Goal: Task Accomplishment & Management: Complete application form

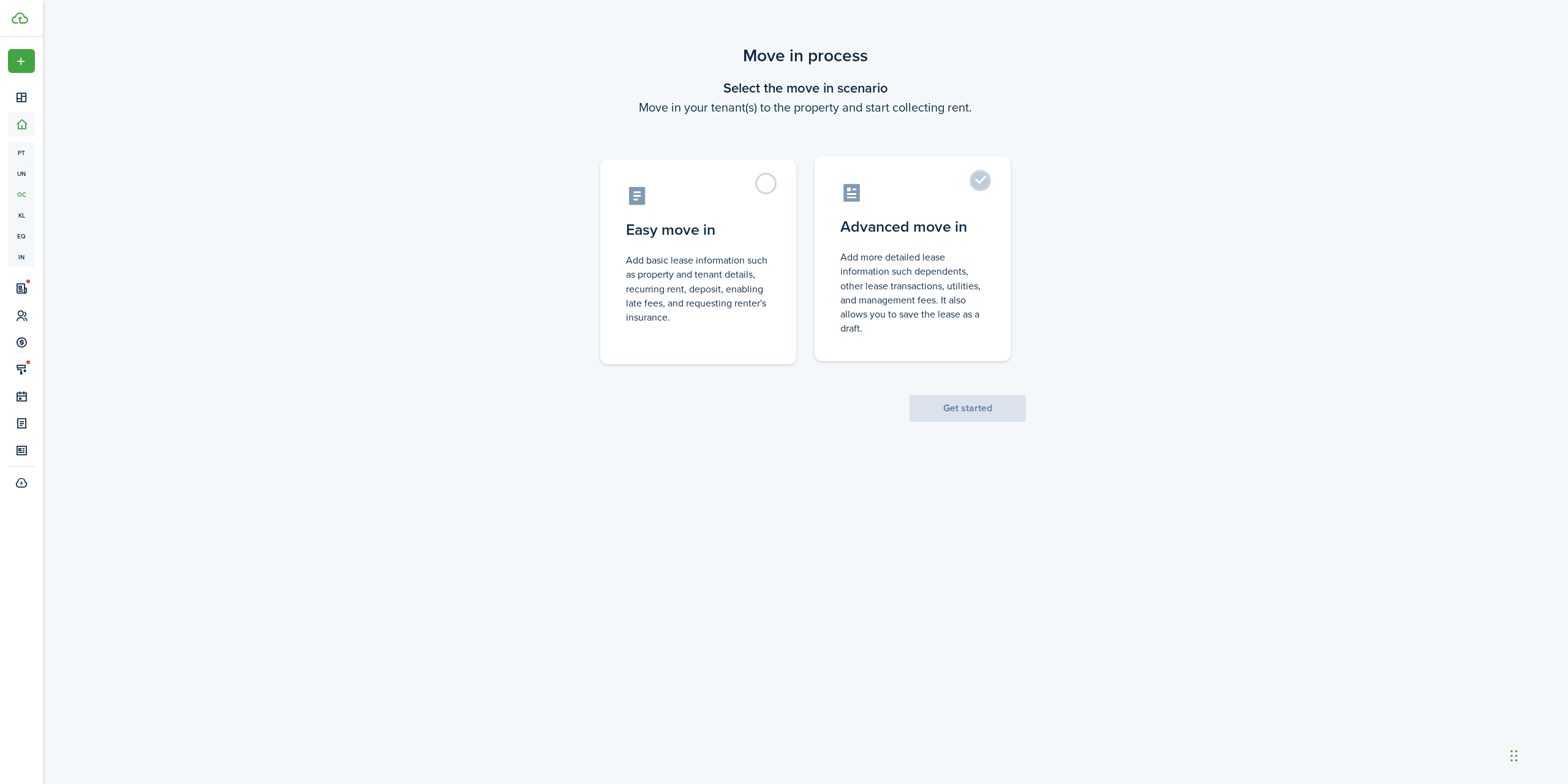
click at [952, 287] on control-radio-card-description "Add more detailed lease information such dependents, other lease transactions, …" at bounding box center [913, 292] width 144 height 85
radio input "true"
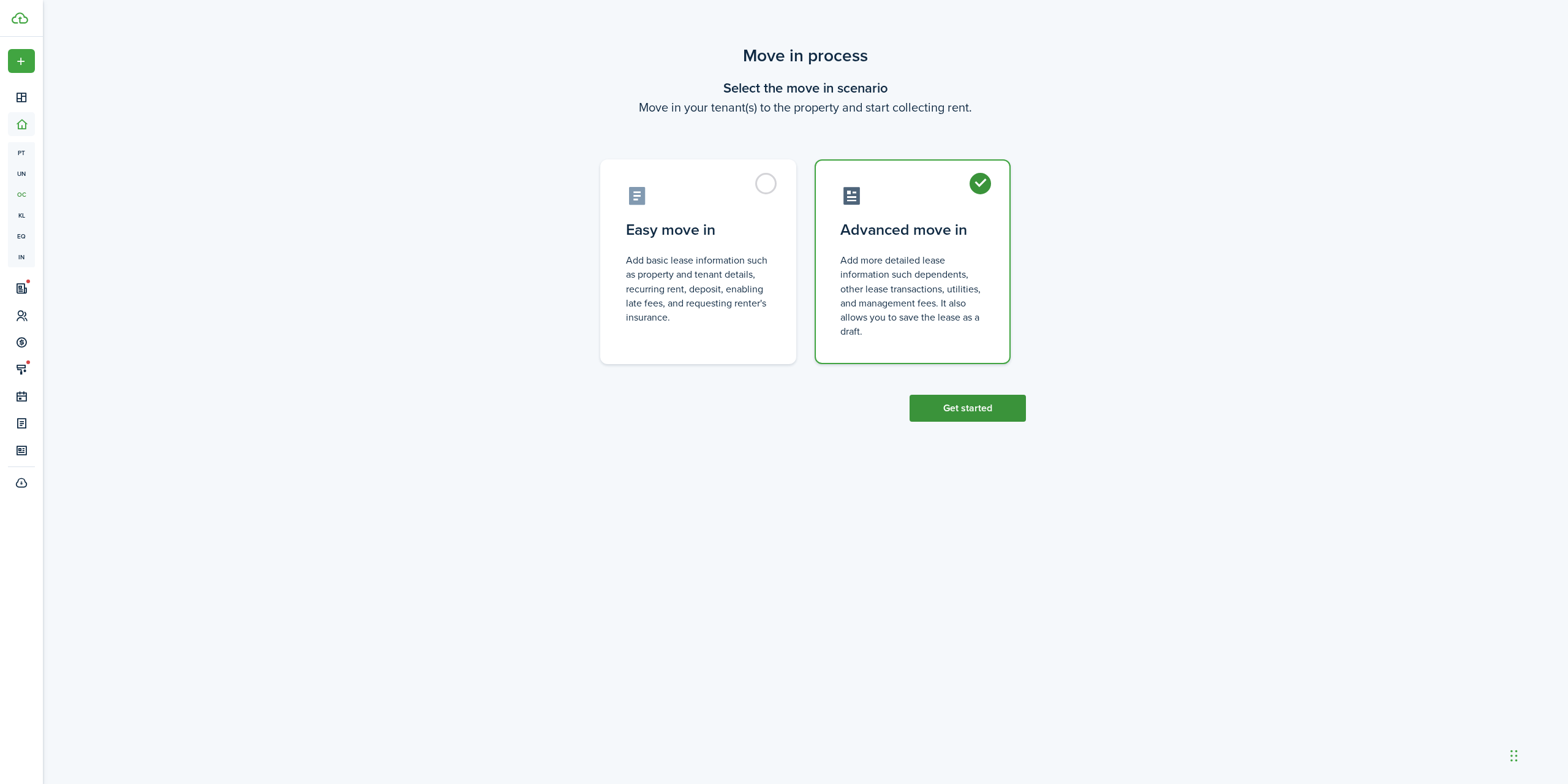
click at [950, 414] on button "Get started" at bounding box center [968, 407] width 117 height 27
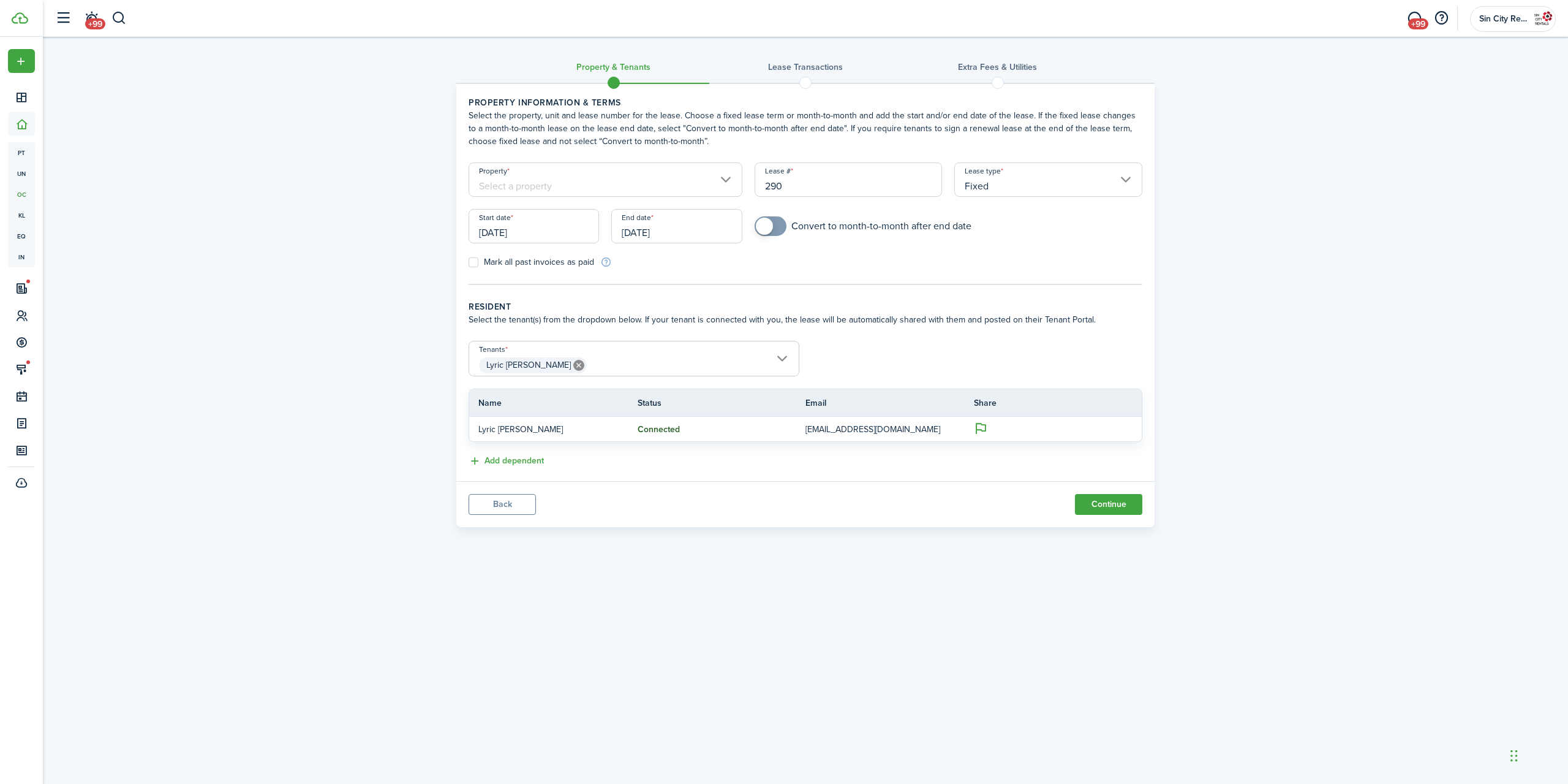
click at [586, 192] on input "Property" at bounding box center [605, 179] width 274 height 34
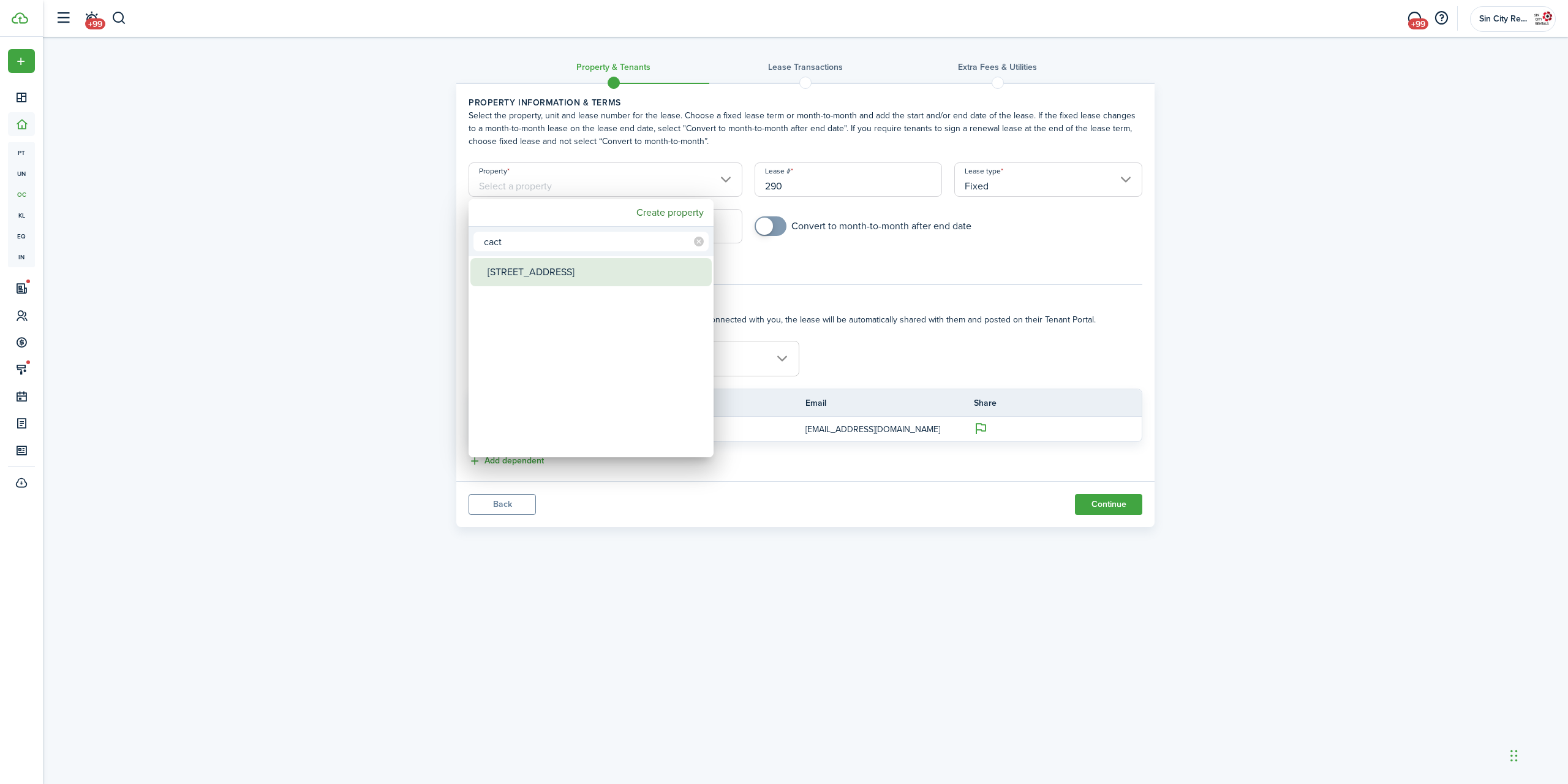
type input "cact"
click at [530, 280] on div "[STREET_ADDRESS]" at bounding box center [596, 272] width 217 height 28
type input "[STREET_ADDRESS]"
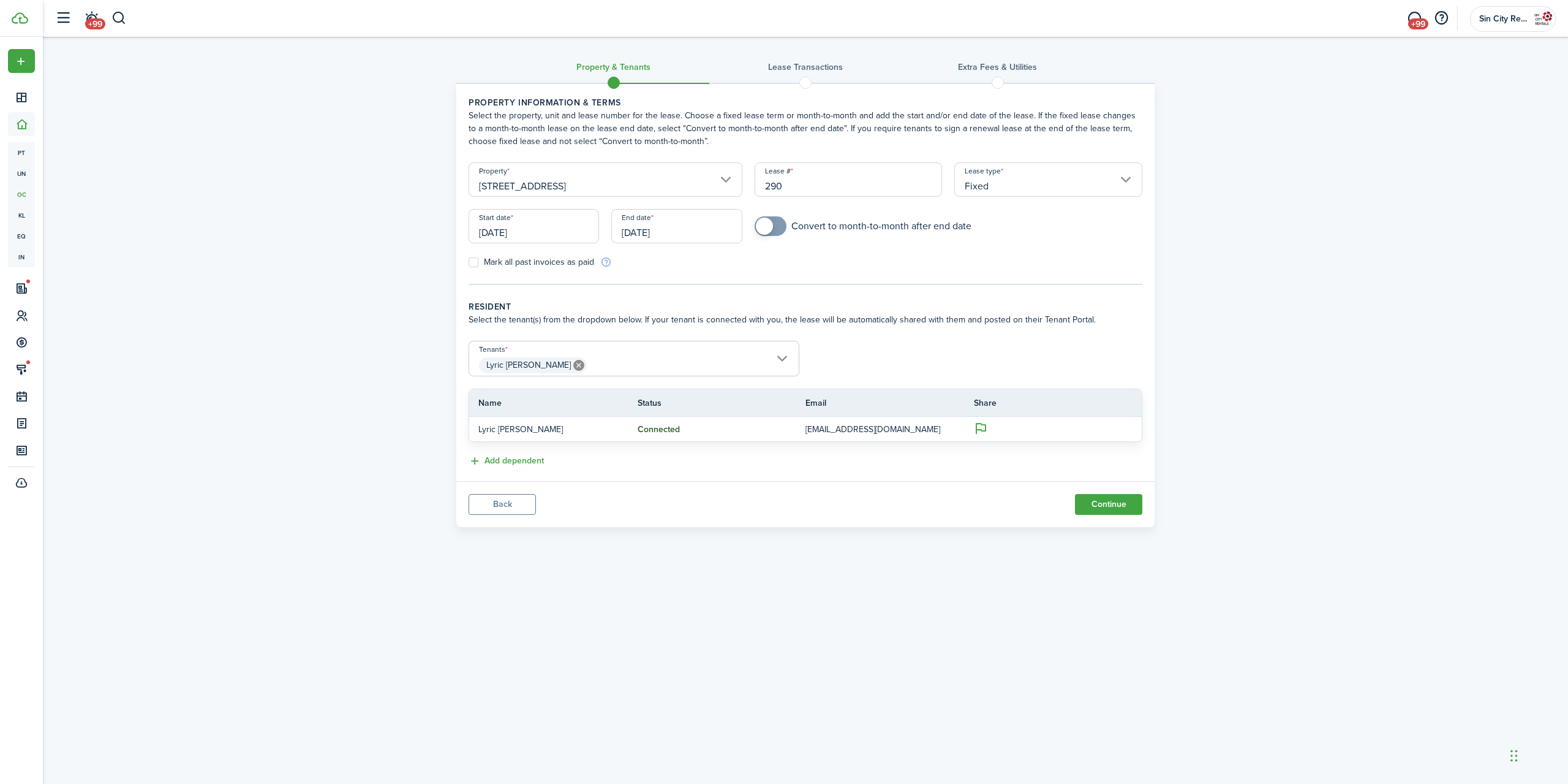
click at [537, 231] on input "[DATE]" at bounding box center [533, 226] width 131 height 34
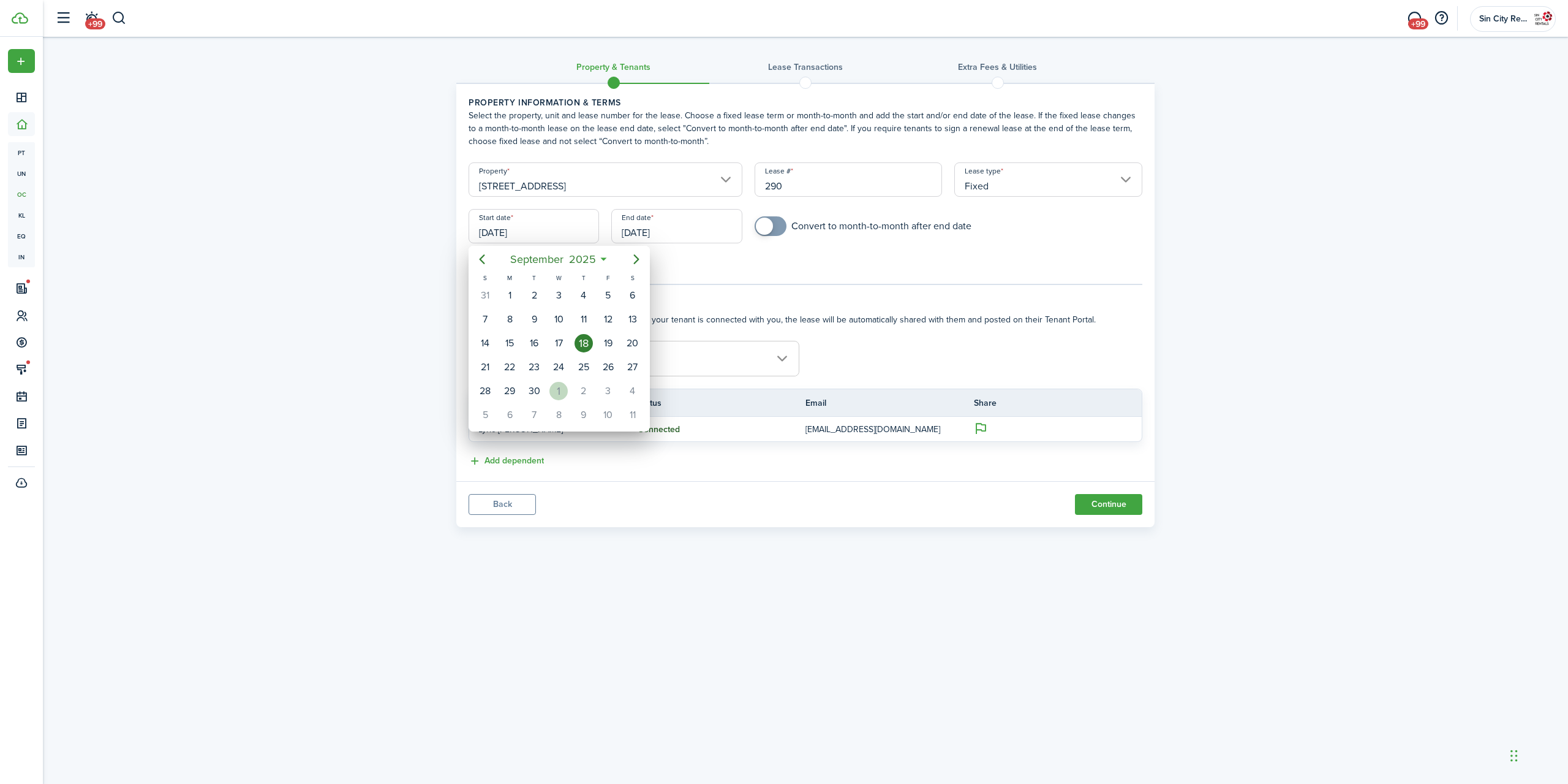
click at [554, 385] on div "1" at bounding box center [559, 391] width 19 height 19
type input "[DATE]"
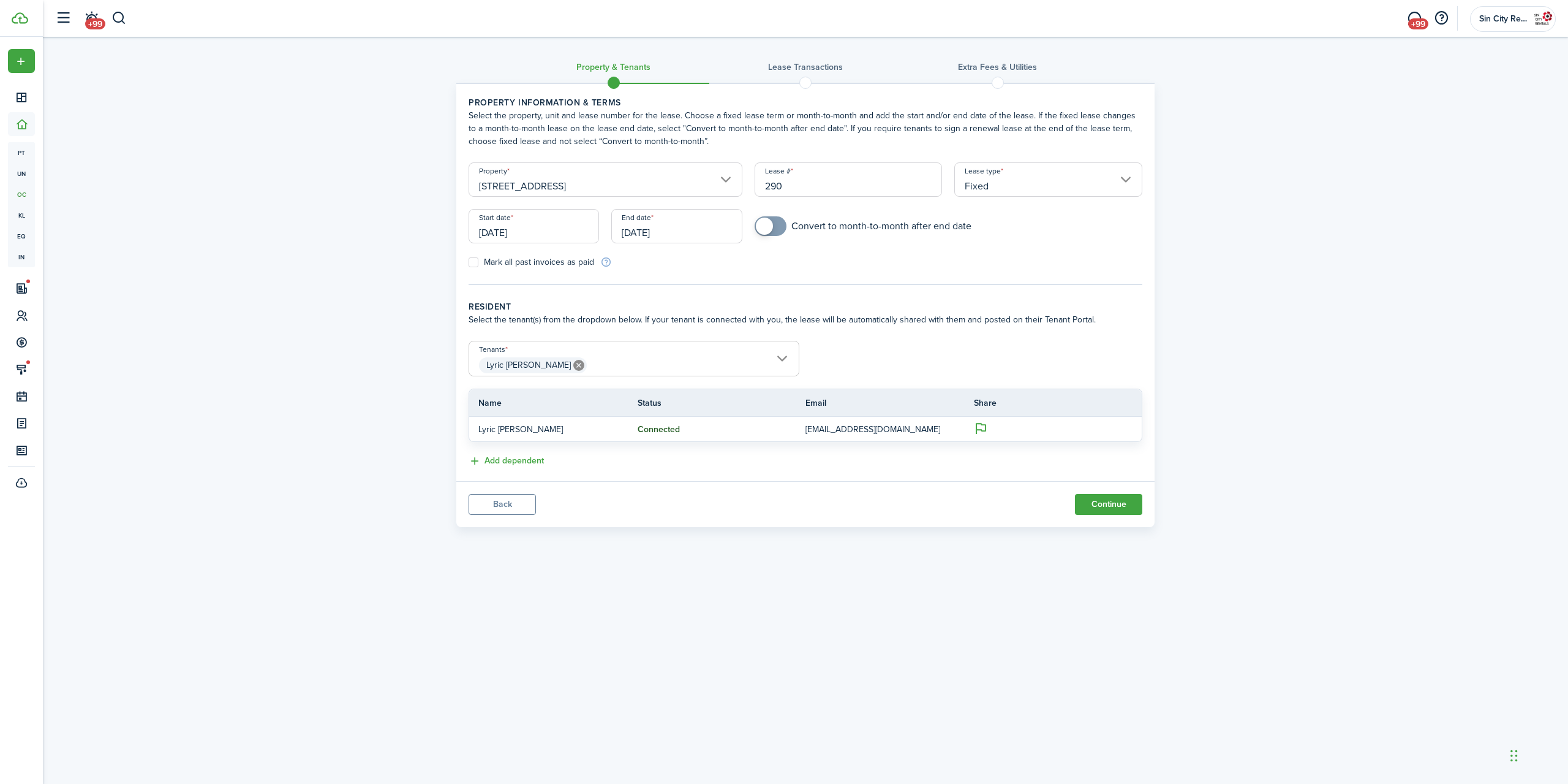
click at [702, 227] on input "[DATE]" at bounding box center [677, 226] width 131 height 34
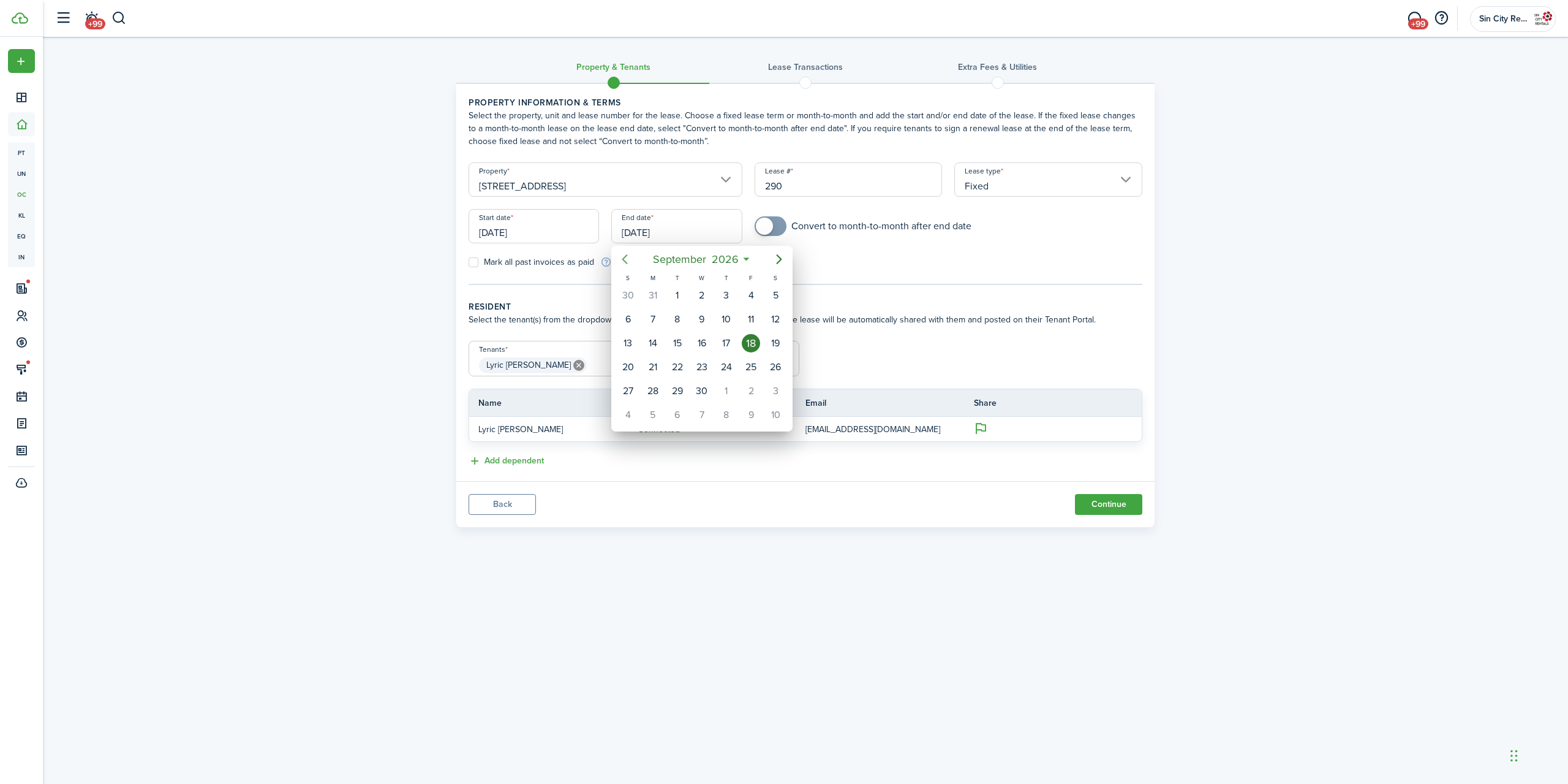
click at [624, 266] on icon "Previous page" at bounding box center [625, 259] width 15 height 15
click at [737, 262] on mbsc-button "[DATE]" at bounding box center [696, 259] width 81 height 22
click at [705, 253] on span "2026" at bounding box center [695, 259] width 32 height 22
click at [694, 378] on div "2025" at bounding box center [703, 368] width 44 height 19
click at [780, 254] on icon "Next page" at bounding box center [779, 259] width 15 height 15
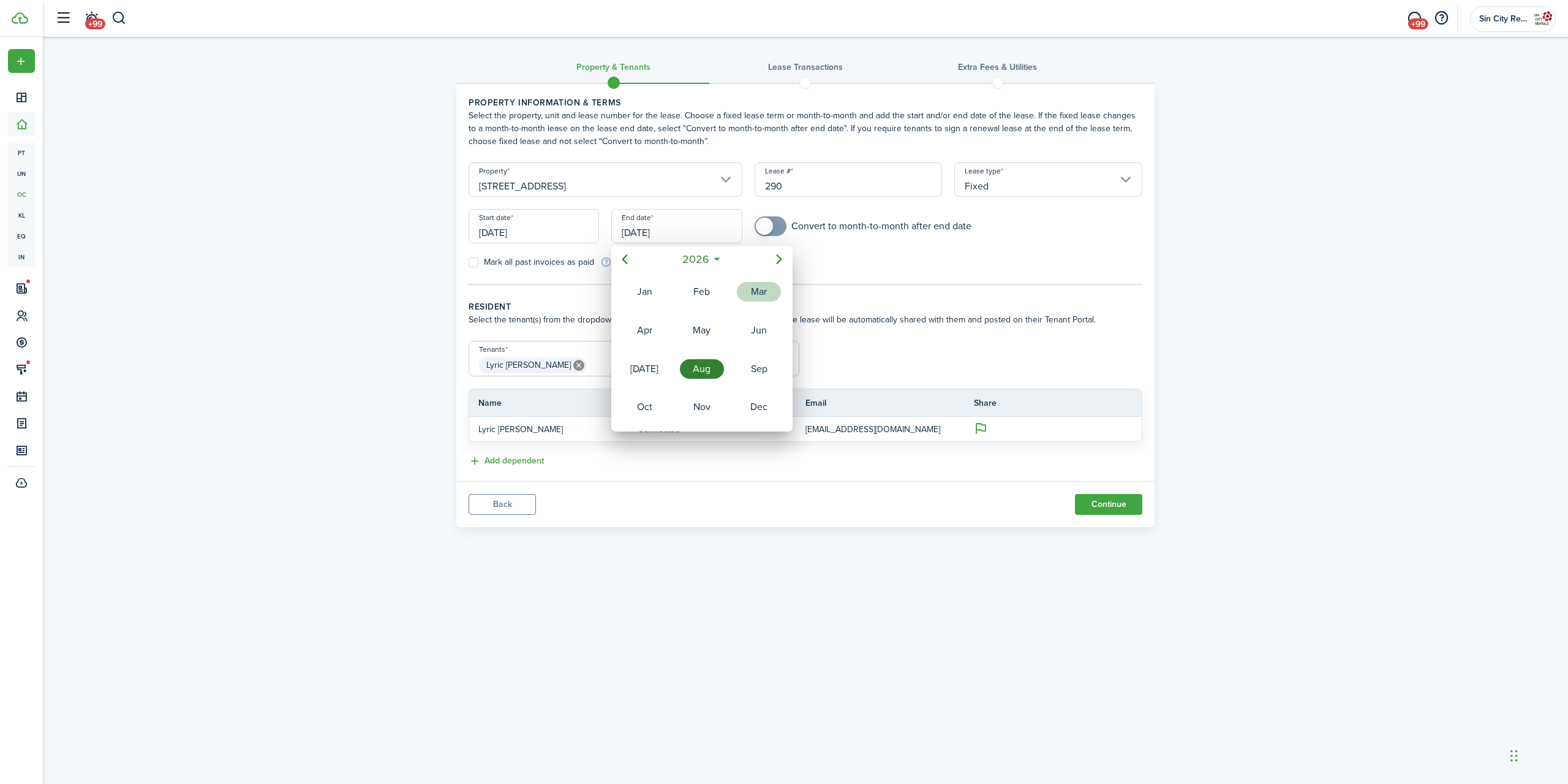
click at [742, 288] on div "Mar" at bounding box center [759, 291] width 44 height 19
click at [678, 396] on div "31" at bounding box center [678, 391] width 19 height 19
type input "[DATE]"
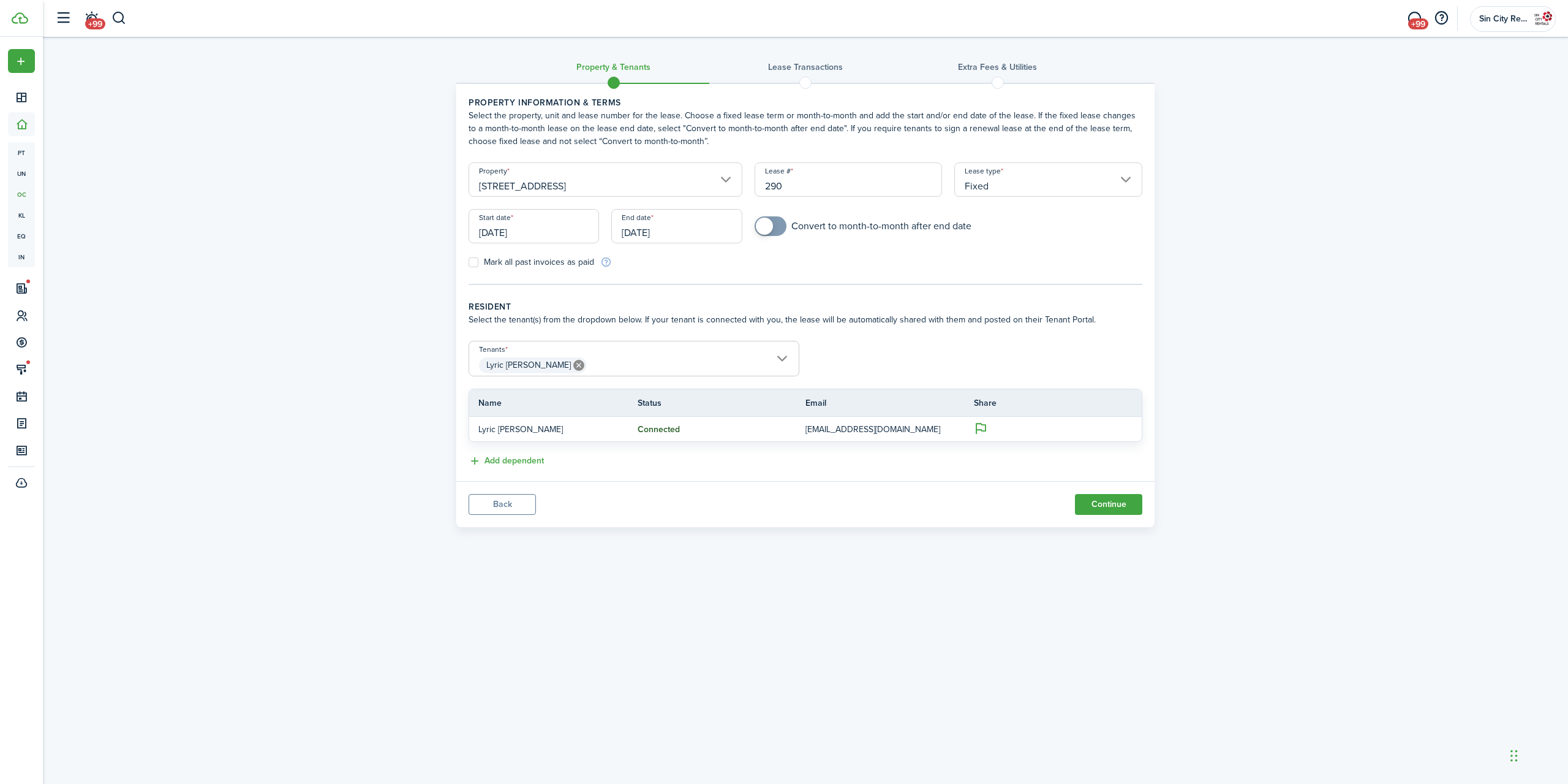
checkbox input "true"
click at [777, 231] on span at bounding box center [770, 226] width 12 height 19
click at [653, 369] on span "Lyric [PERSON_NAME]" at bounding box center [634, 365] width 330 height 21
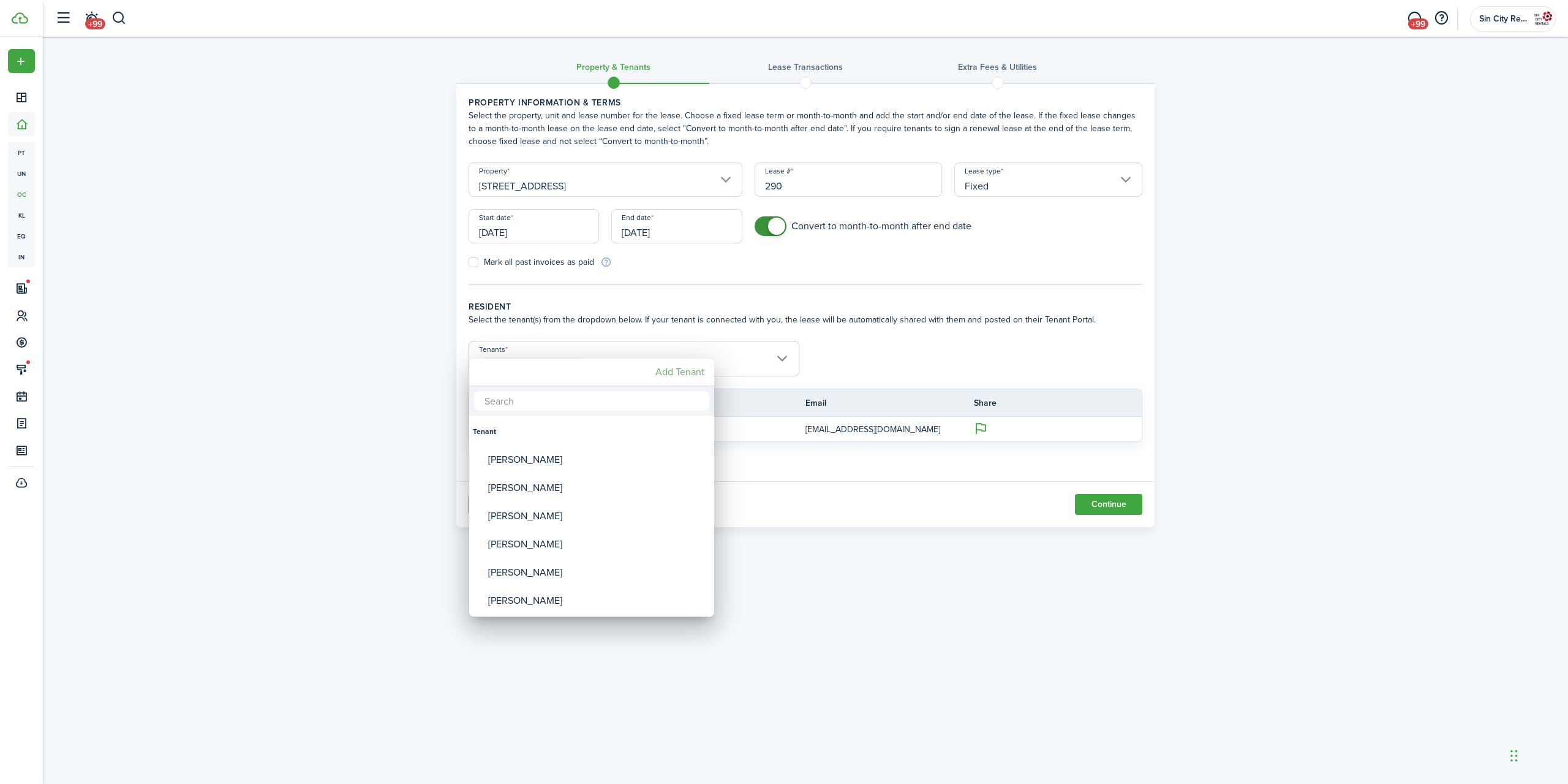
click at [679, 370] on mbsc-button "Add Tenant" at bounding box center [680, 372] width 59 height 22
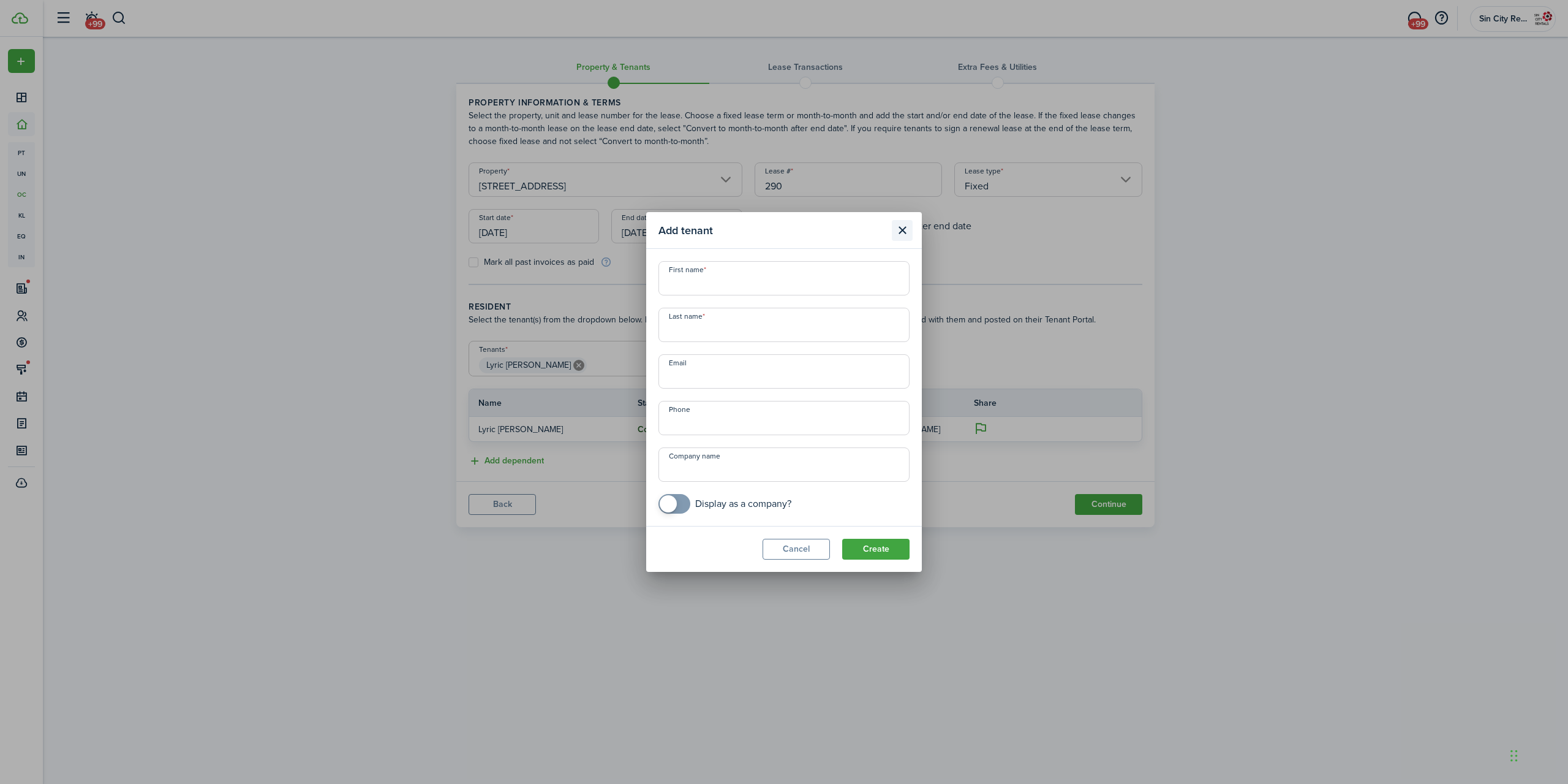
click at [901, 233] on button "Close modal" at bounding box center [902, 230] width 21 height 21
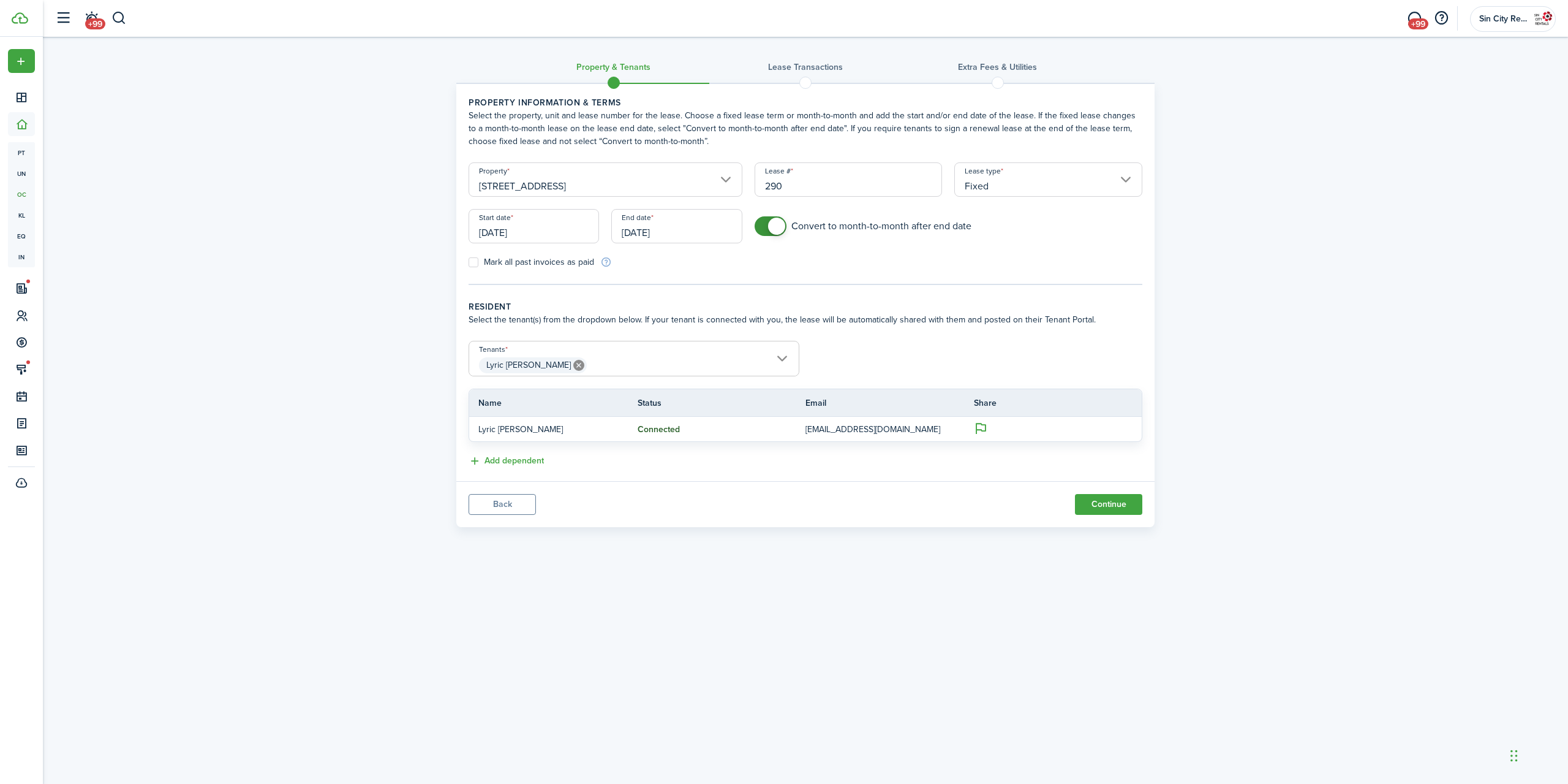
click at [570, 368] on span "Lyric [PERSON_NAME]" at bounding box center [634, 365] width 330 height 21
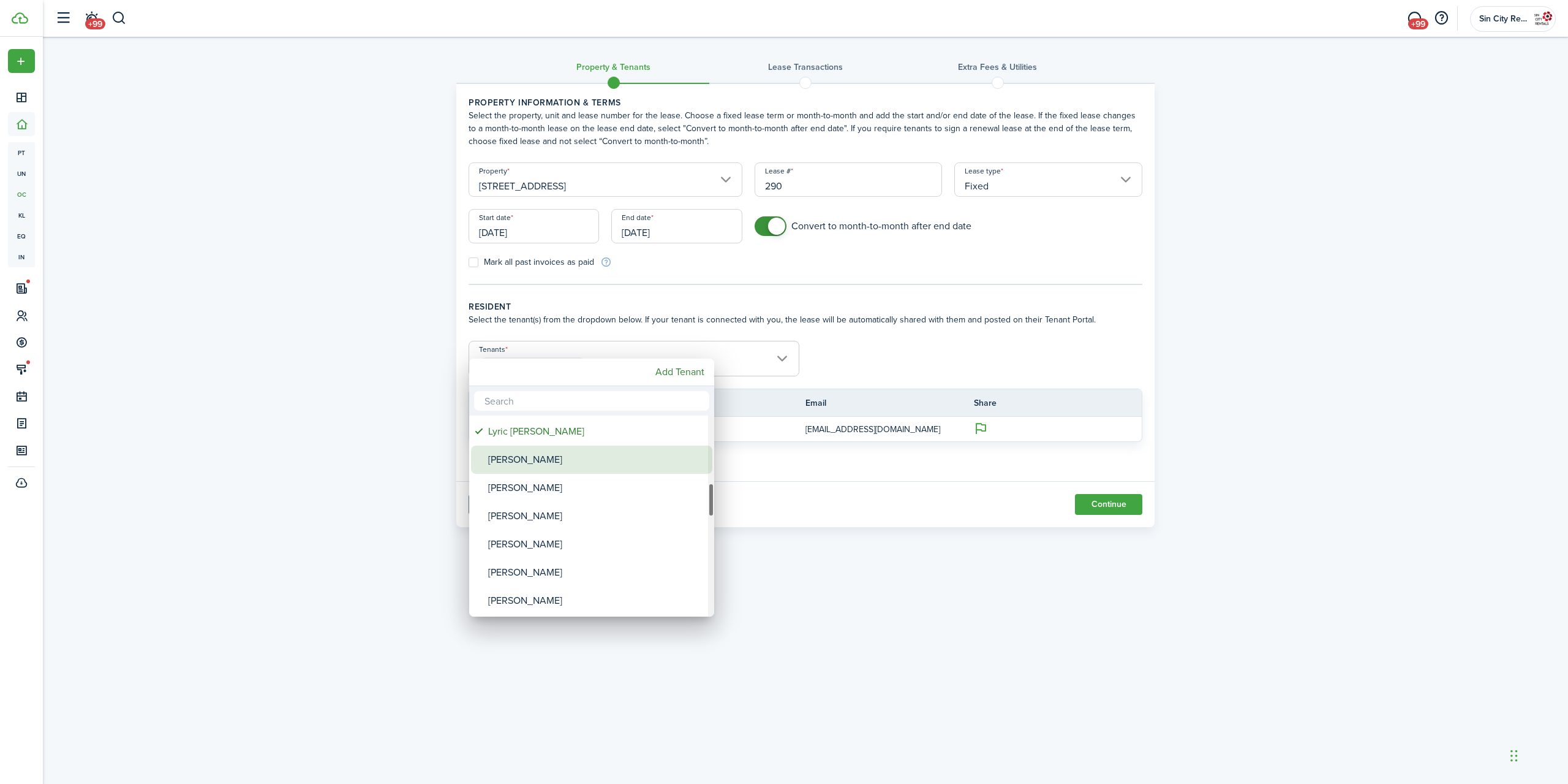
click at [555, 463] on div "[PERSON_NAME]" at bounding box center [597, 459] width 217 height 28
type input "[PERSON_NAME], [PERSON_NAME]"
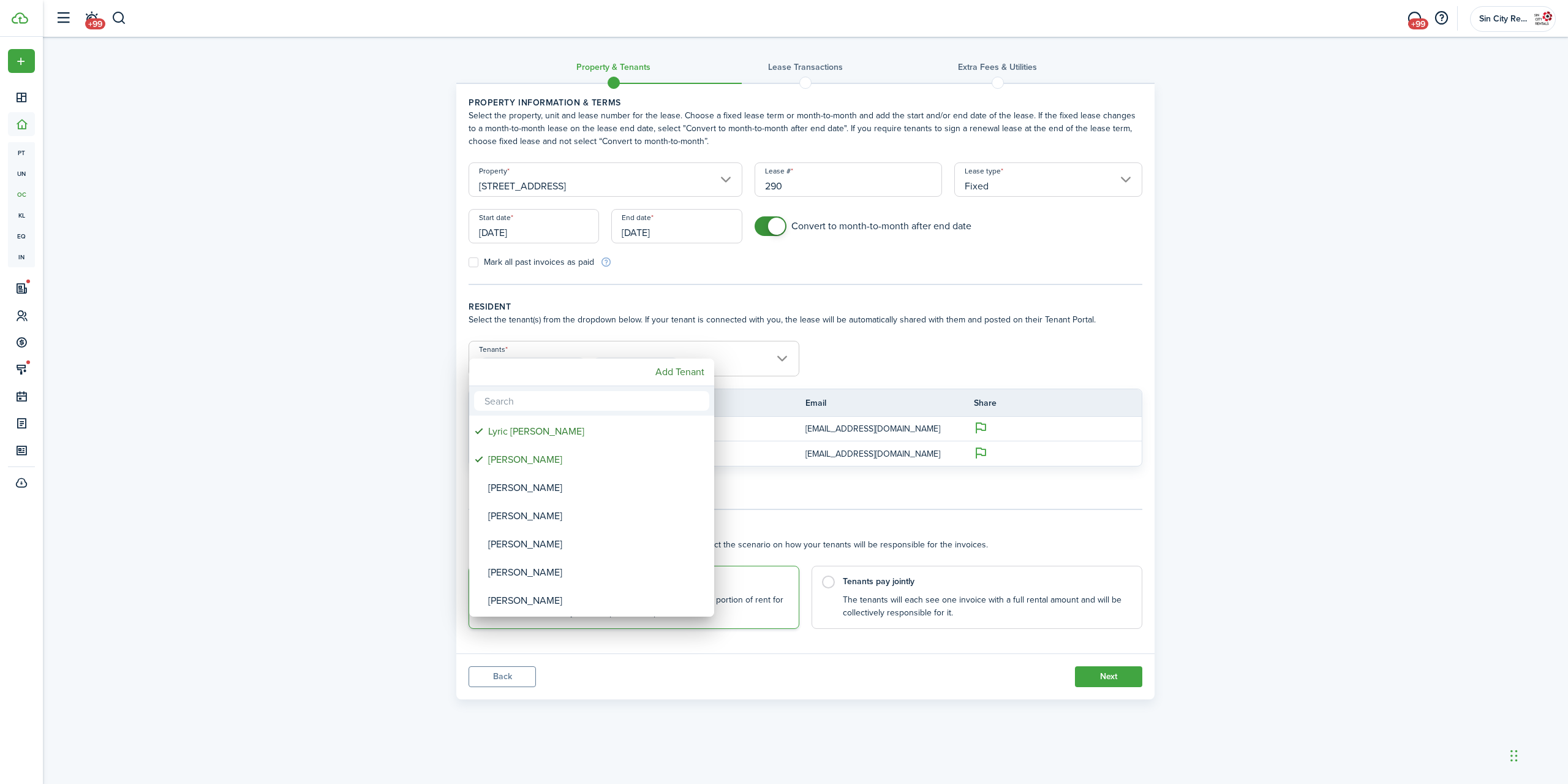
click at [913, 334] on div at bounding box center [784, 392] width 1764 height 979
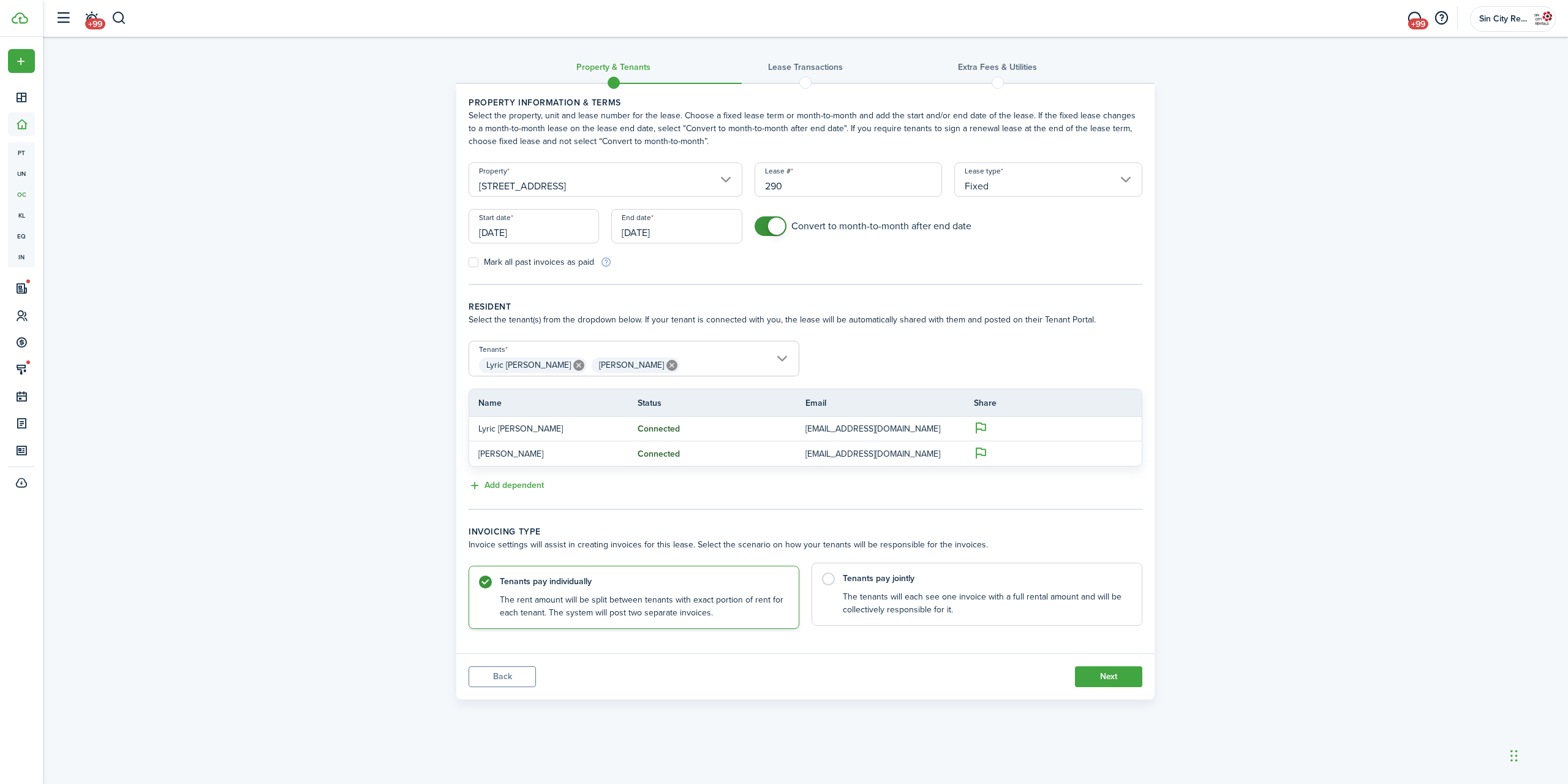
click at [896, 606] on control-radio-card-description "The tenants will each see one invoice with a full rental amount and will be col…" at bounding box center [987, 603] width 287 height 25
radio input "false"
radio input "true"
click at [1118, 668] on button "Next" at bounding box center [1109, 676] width 68 height 21
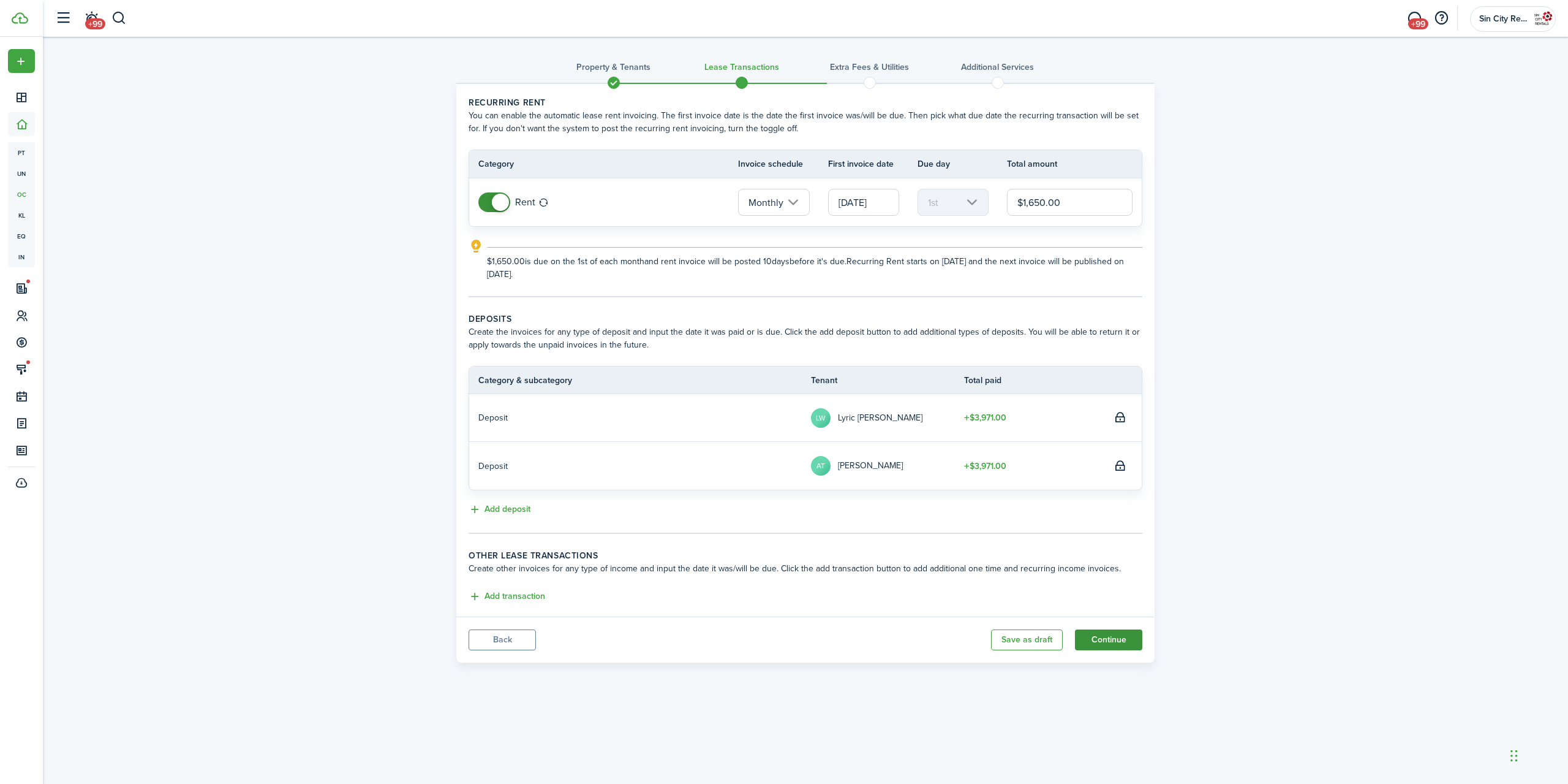
click at [1087, 639] on button "Continue" at bounding box center [1109, 640] width 68 height 21
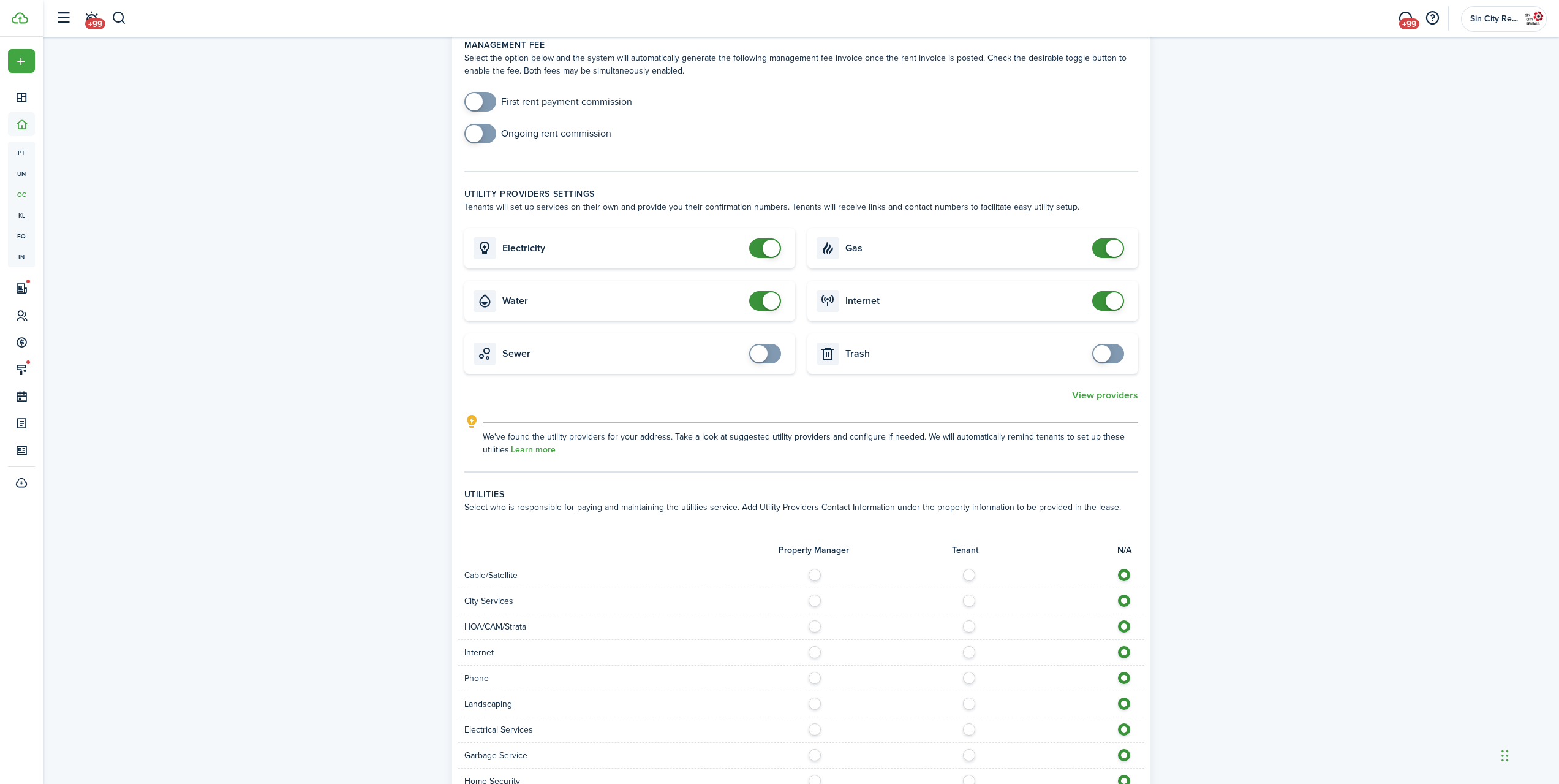
scroll to position [716, 0]
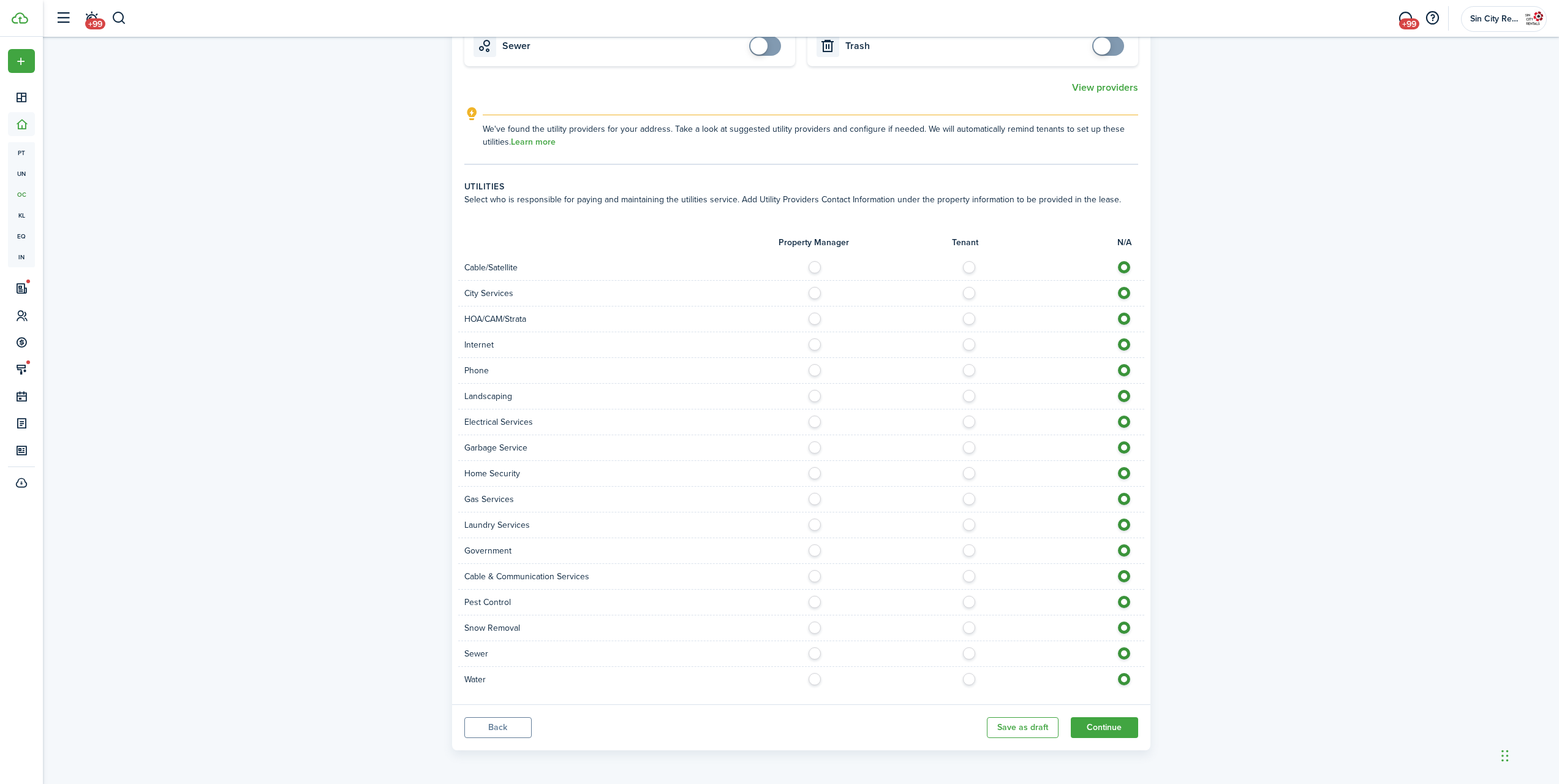
click at [970, 318] on label at bounding box center [972, 316] width 21 height 6
radio input "true"
click at [973, 418] on label at bounding box center [972, 418] width 21 height 6
radio input "true"
click at [815, 525] on label at bounding box center [817, 521] width 21 height 6
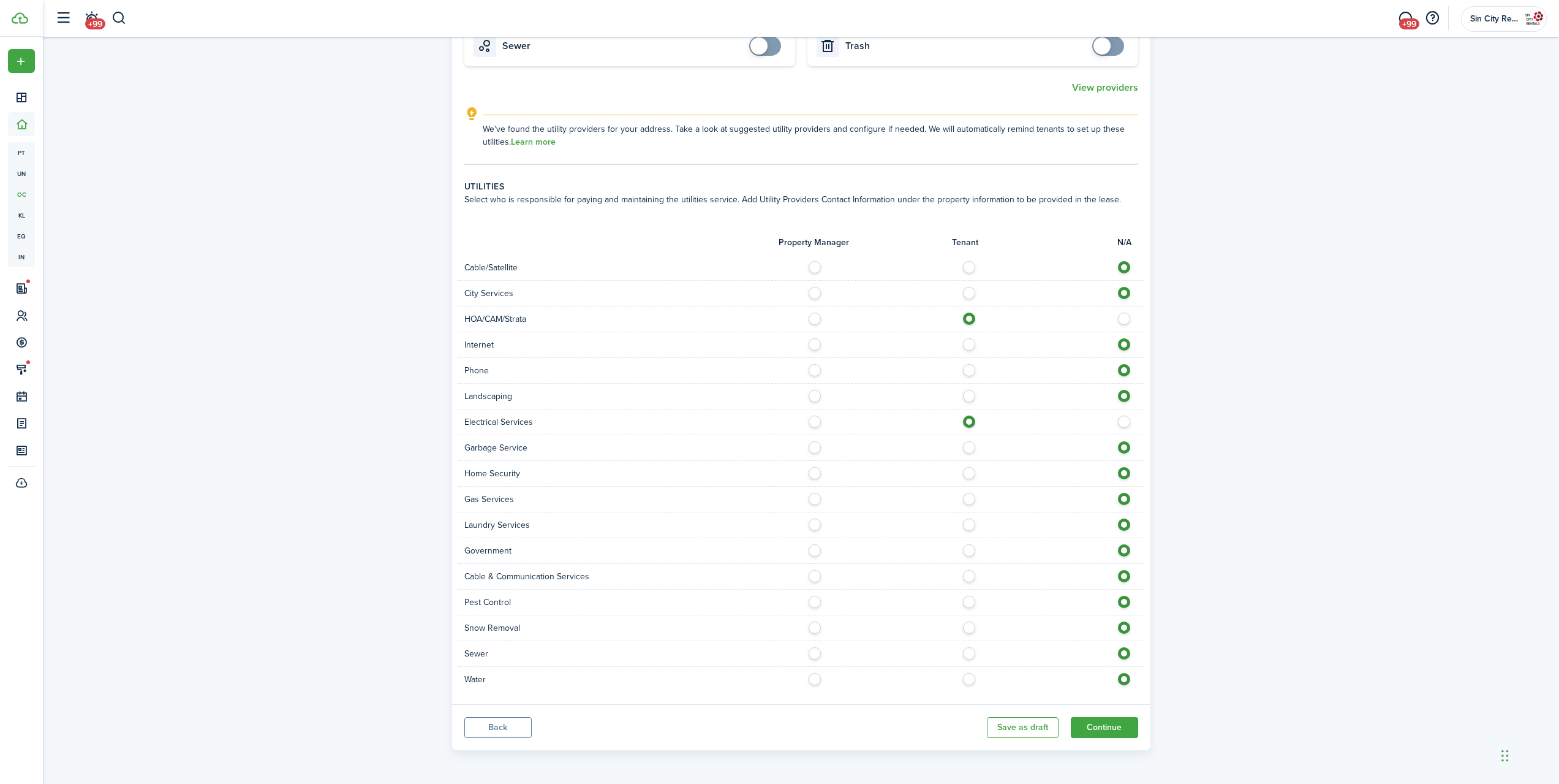
radio input "true"
click at [975, 599] on label at bounding box center [972, 598] width 21 height 6
radio input "true"
click at [815, 650] on label at bounding box center [817, 650] width 21 height 6
radio input "true"
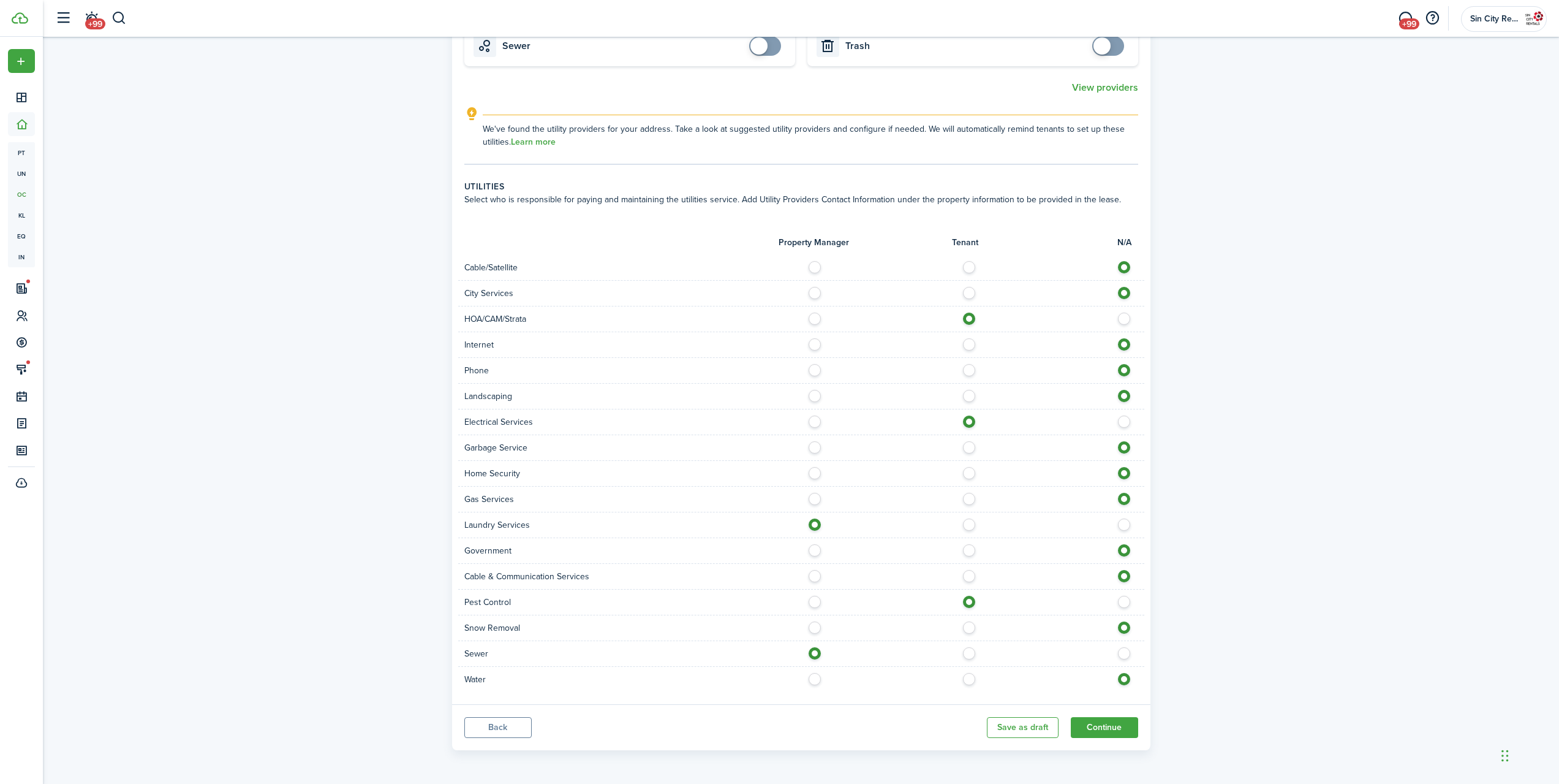
click at [815, 678] on label at bounding box center [817, 676] width 21 height 6
radio input "true"
click at [811, 318] on label at bounding box center [817, 316] width 21 height 6
radio input "true"
click at [814, 292] on label at bounding box center [817, 290] width 21 height 6
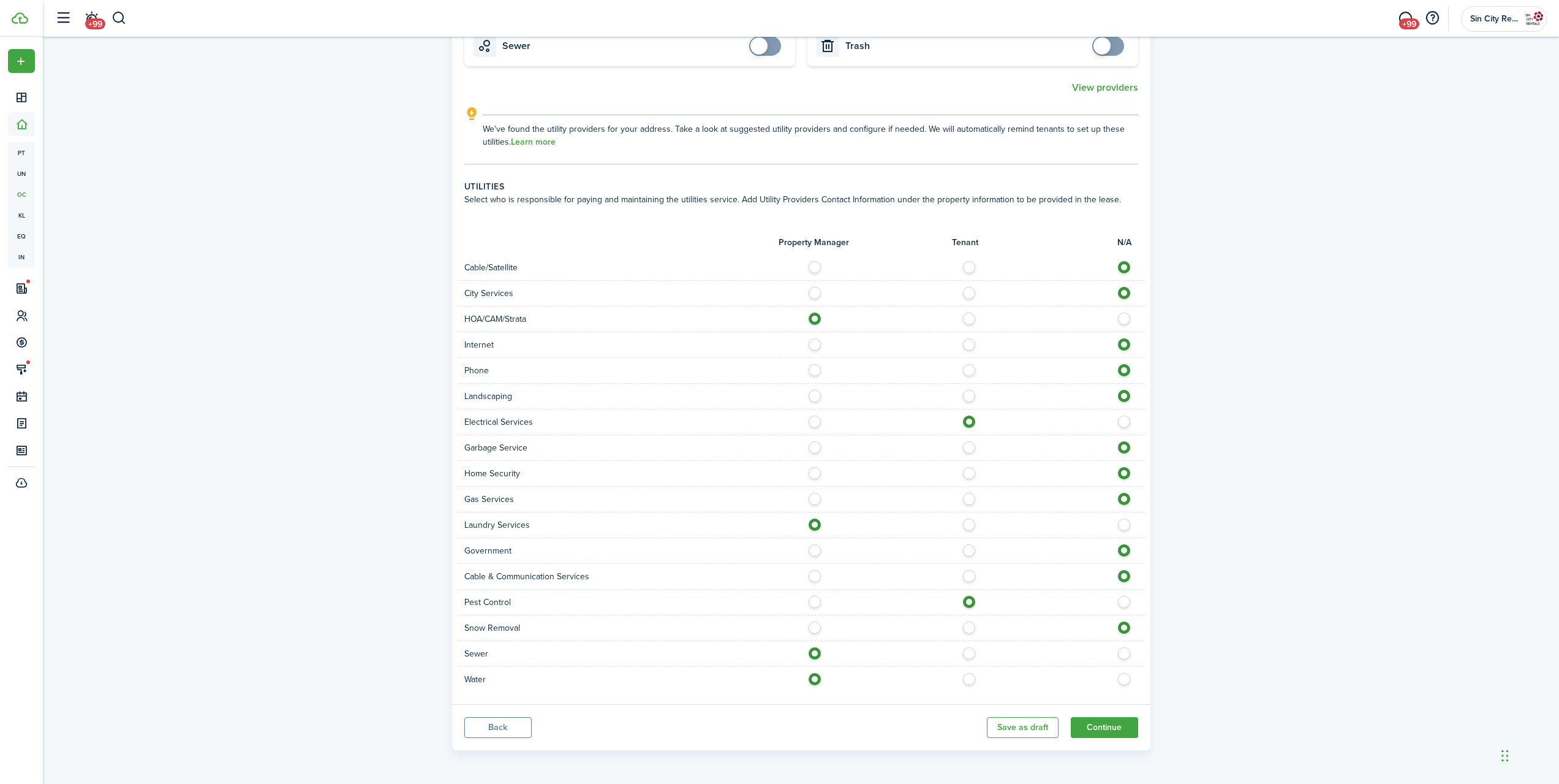
radio input "true"
click at [1101, 731] on button "Continue" at bounding box center [1104, 727] width 68 height 21
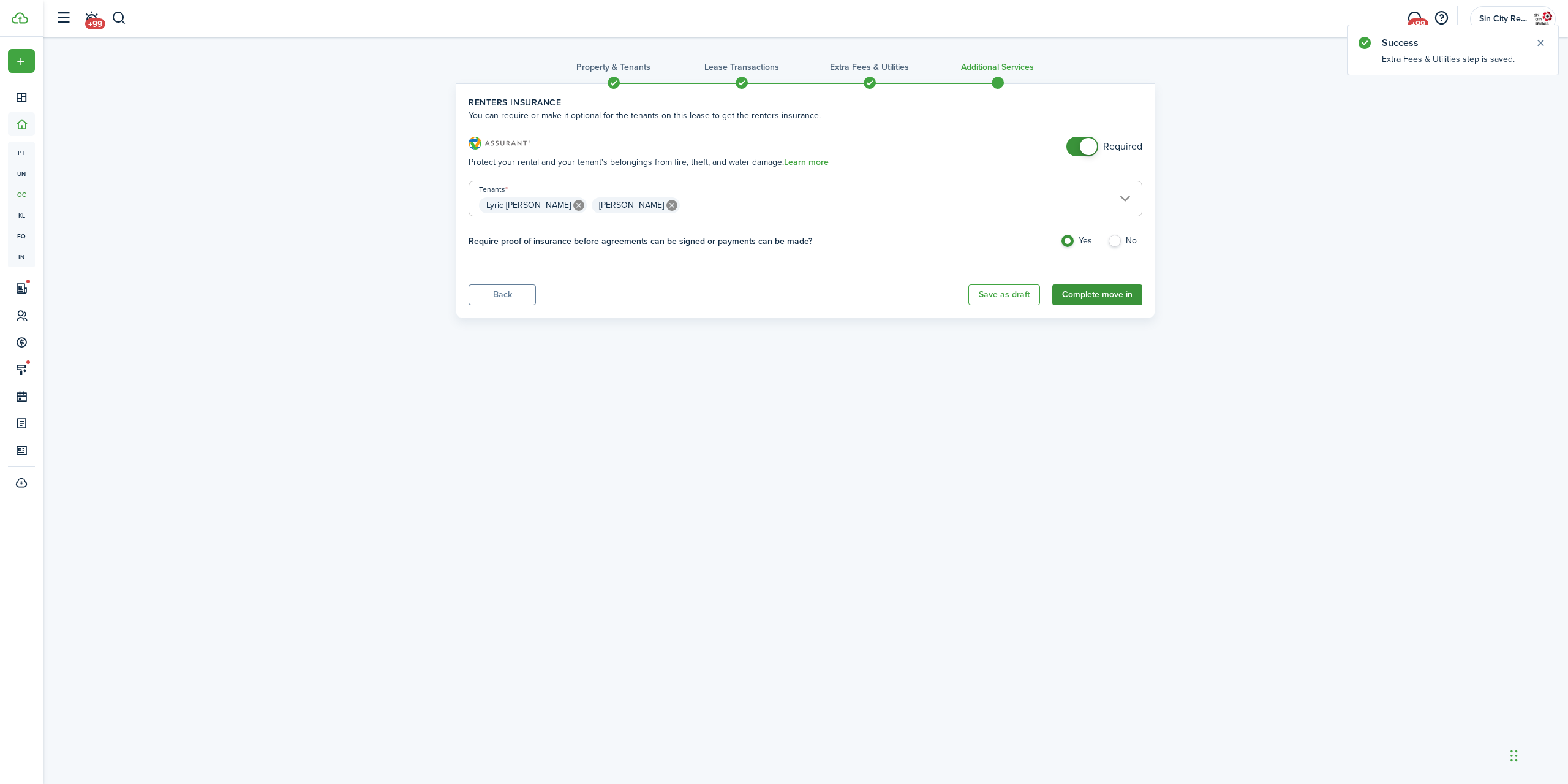
click at [1117, 297] on button "Complete move in" at bounding box center [1097, 294] width 90 height 21
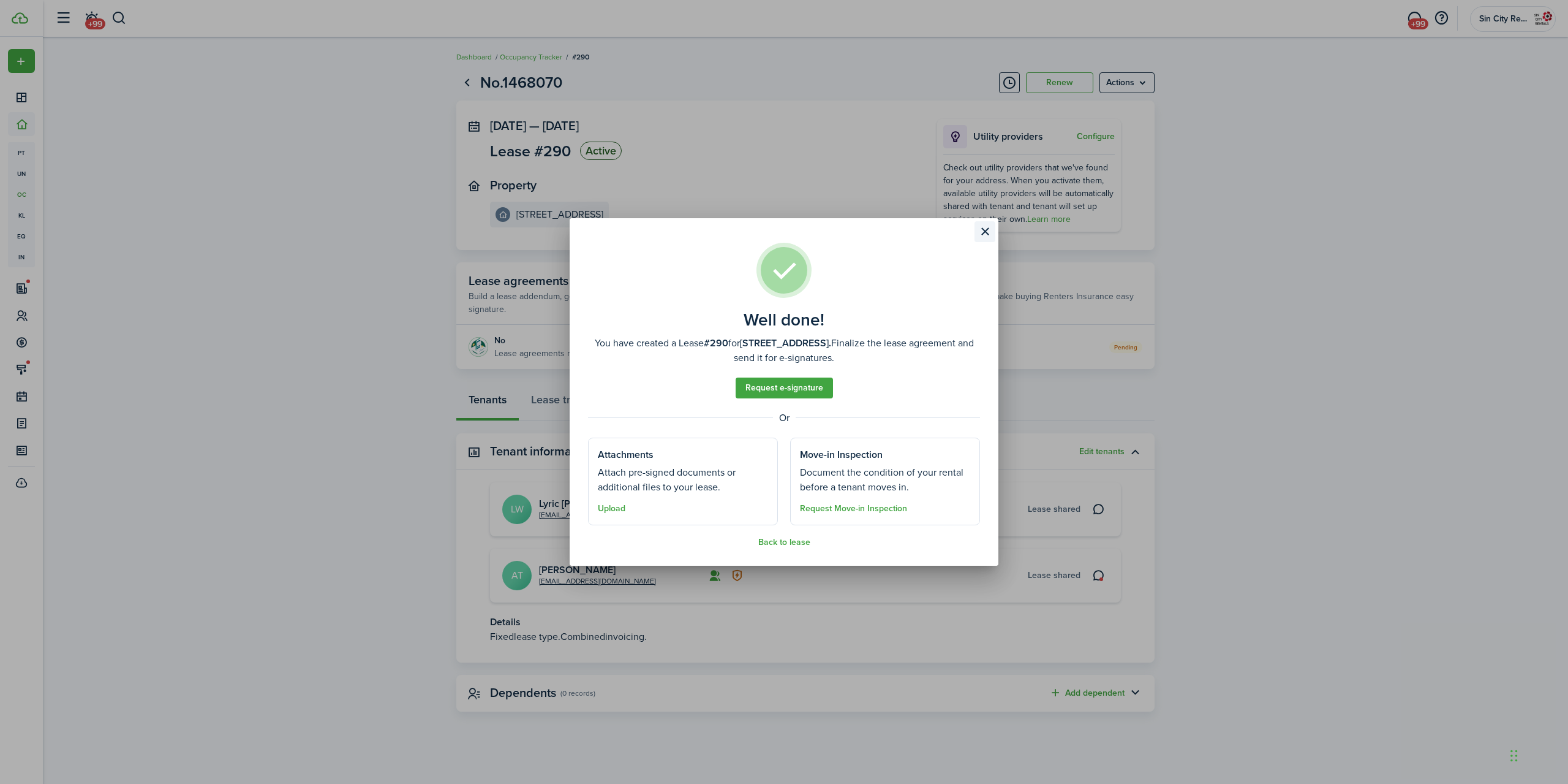
click at [976, 235] on button "Close modal" at bounding box center [985, 231] width 21 height 21
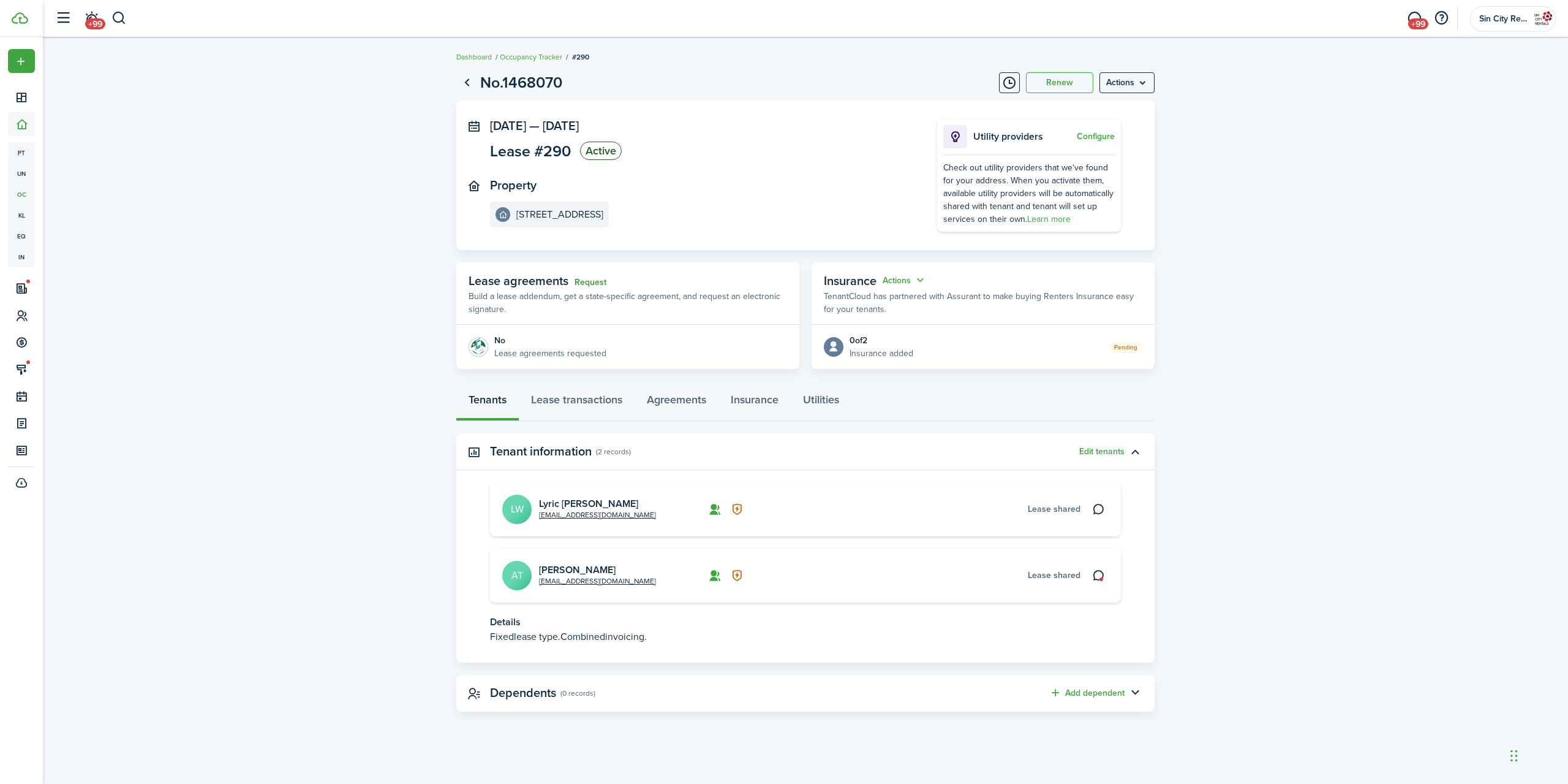
click at [590, 281] on link "Request" at bounding box center [591, 282] width 31 height 10
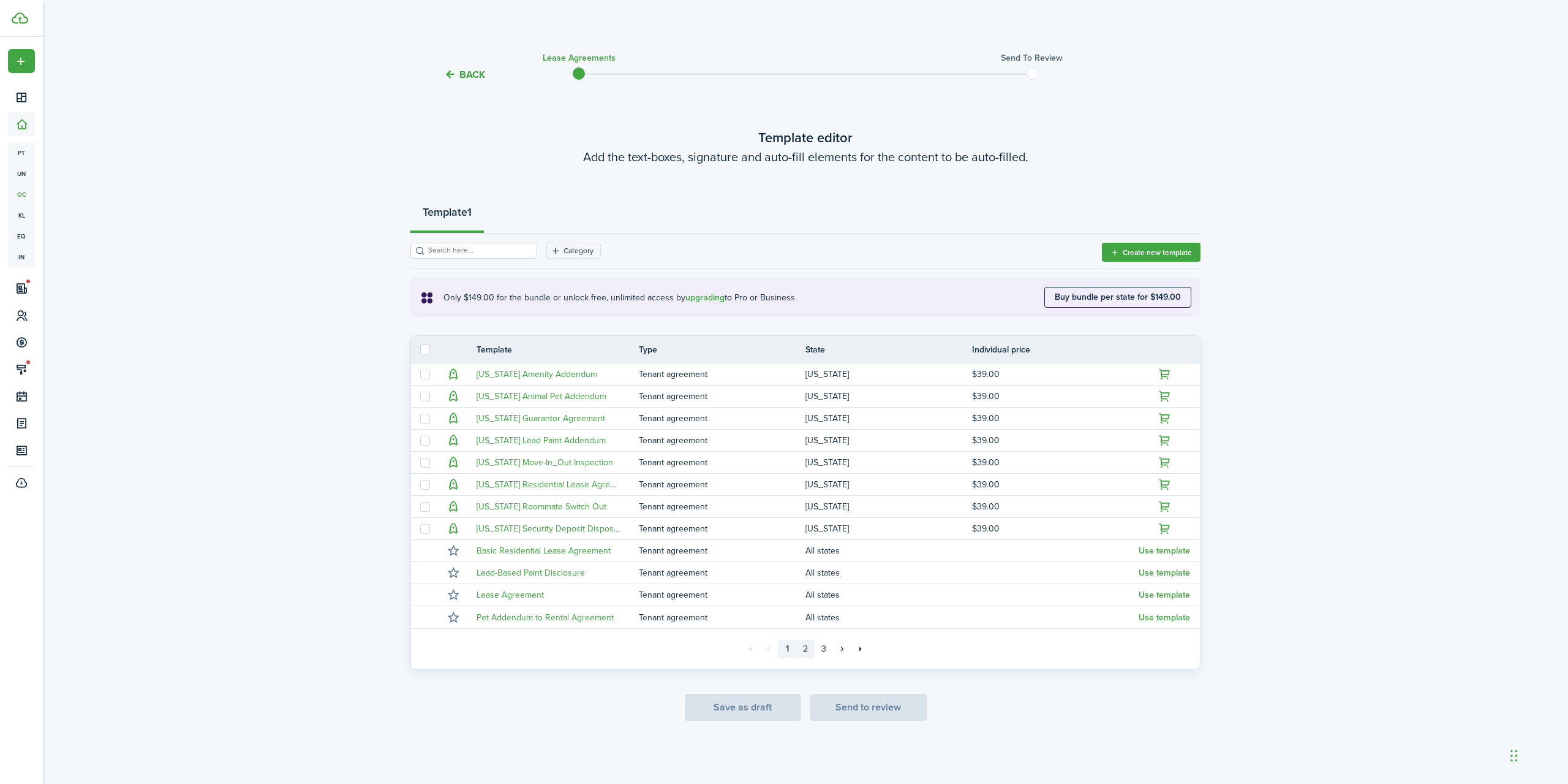
click at [804, 650] on link "2" at bounding box center [805, 649] width 19 height 19
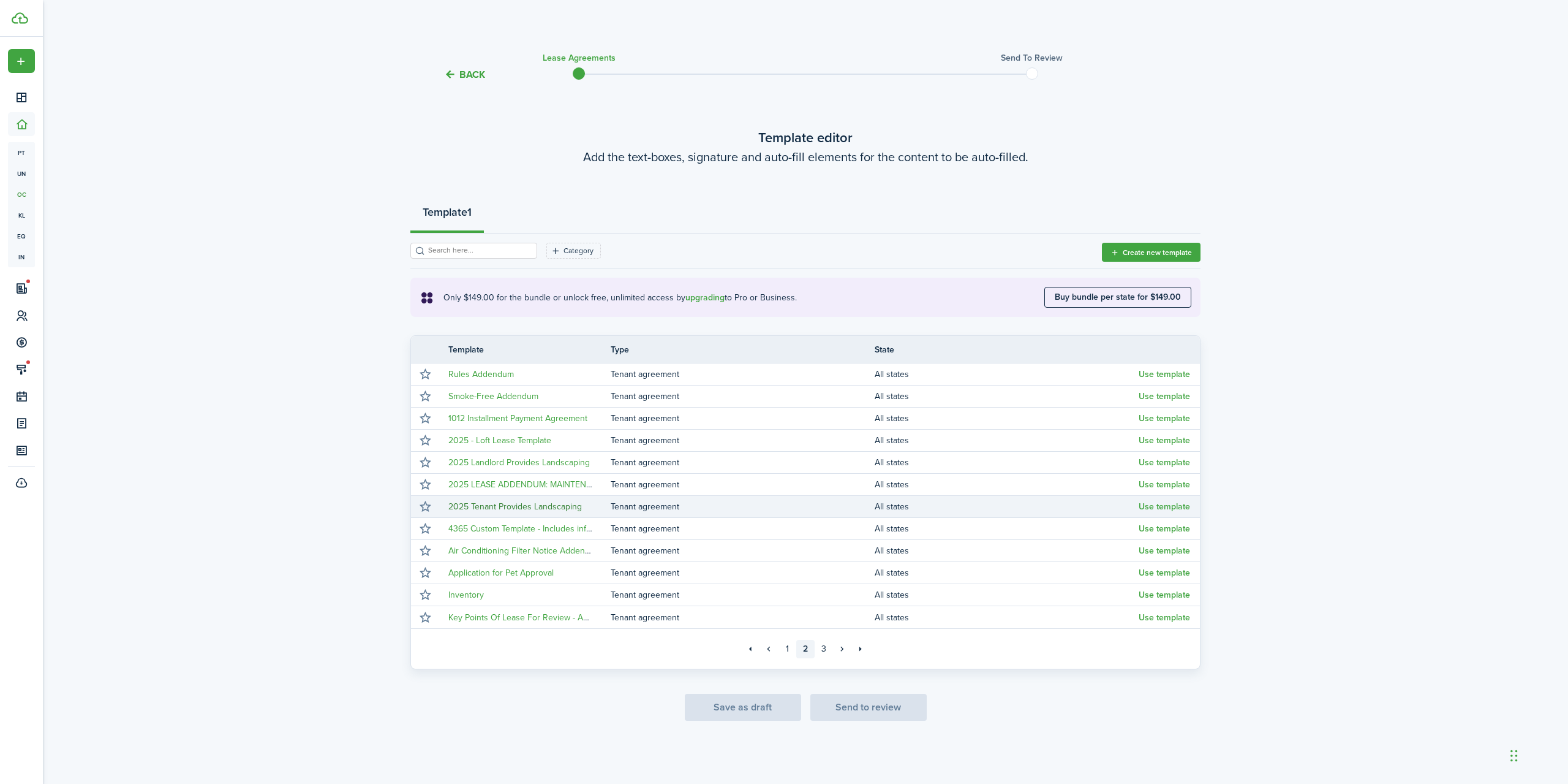
click at [550, 510] on link "2025 Tenant Provides Landscaping" at bounding box center [515, 506] width 133 height 13
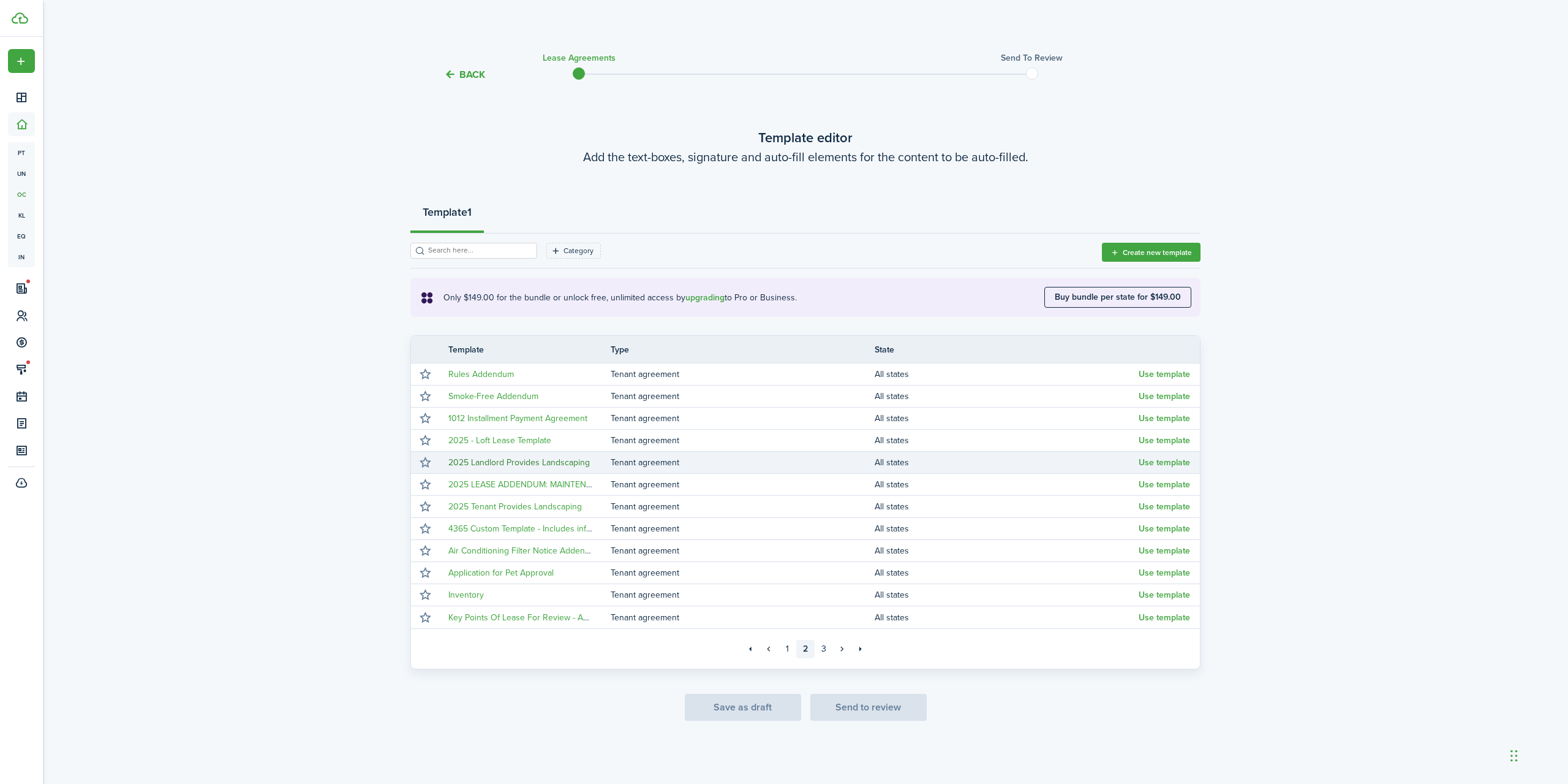
click at [570, 466] on link "2025 Landlord Provides Landscaping" at bounding box center [518, 462] width 142 height 13
click at [1186, 458] on button "Use template" at bounding box center [1164, 462] width 52 height 10
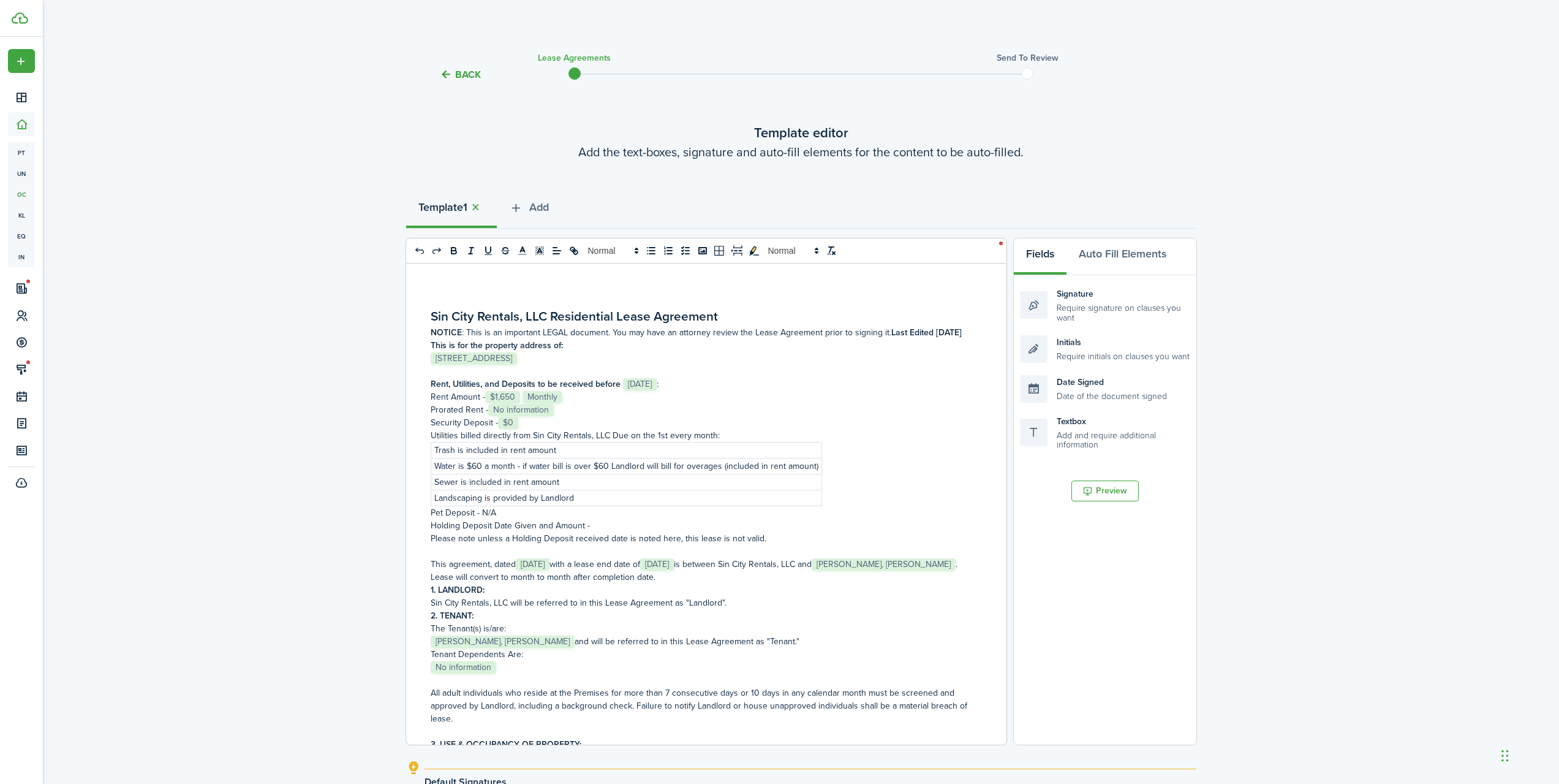
click at [570, 412] on p "Prorated Rent - ﻿ No information ﻿" at bounding box center [702, 410] width 543 height 13
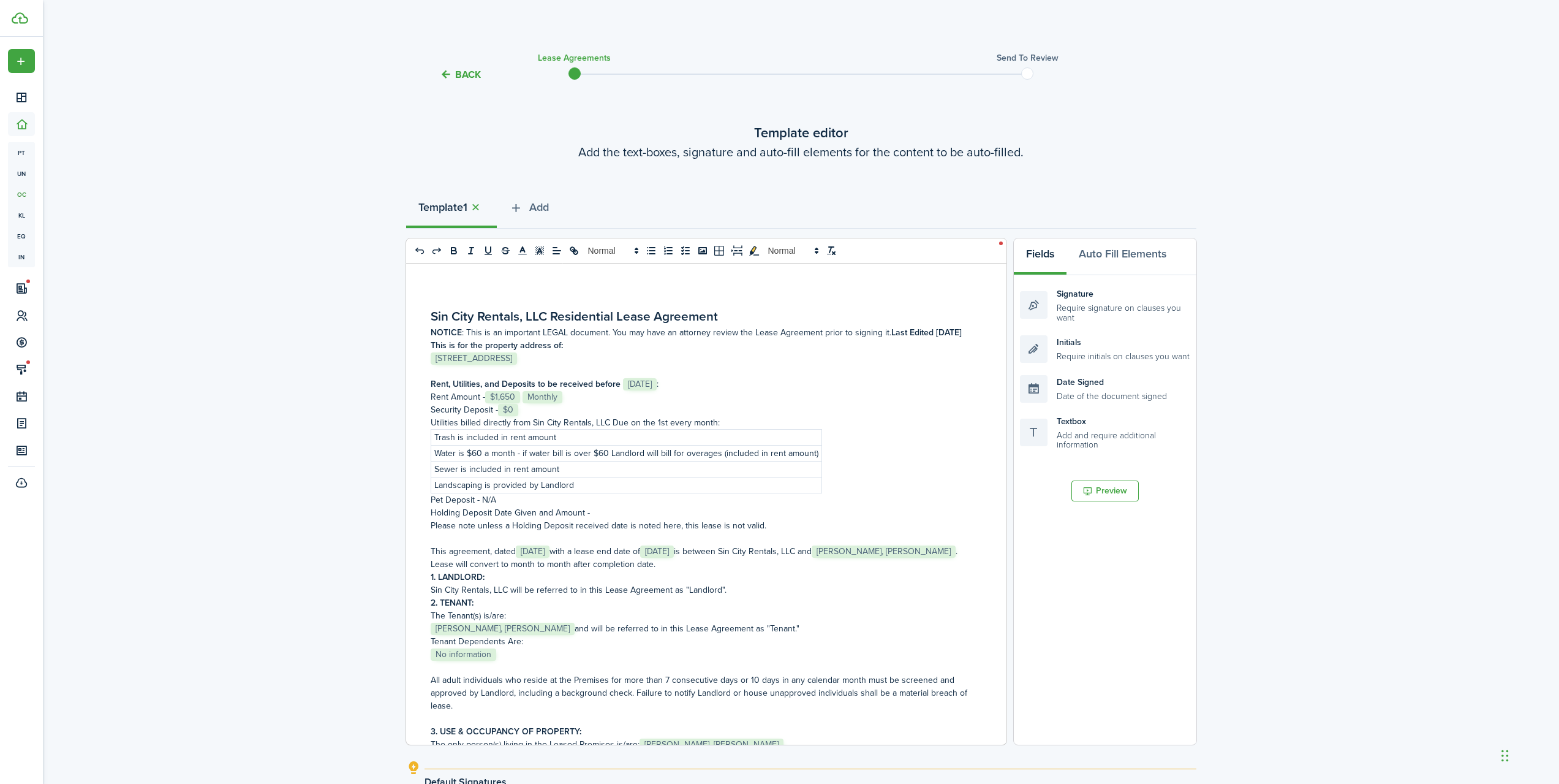
click at [567, 417] on p "Utilities billed directly from Sin City Rentals, LLC Due on the 1st every month:" at bounding box center [702, 422] width 543 height 13
click at [574, 408] on p "Security Deposit - ﻿ $0 ﻿" at bounding box center [702, 410] width 543 height 13
drag, startPoint x: 581, startPoint y: 436, endPoint x: 404, endPoint y: 434, distance: 177.0
click at [404, 434] on div "Back Lease Agreements Send to review Template editor Add the text-boxes, signat…" at bounding box center [801, 480] width 1516 height 876
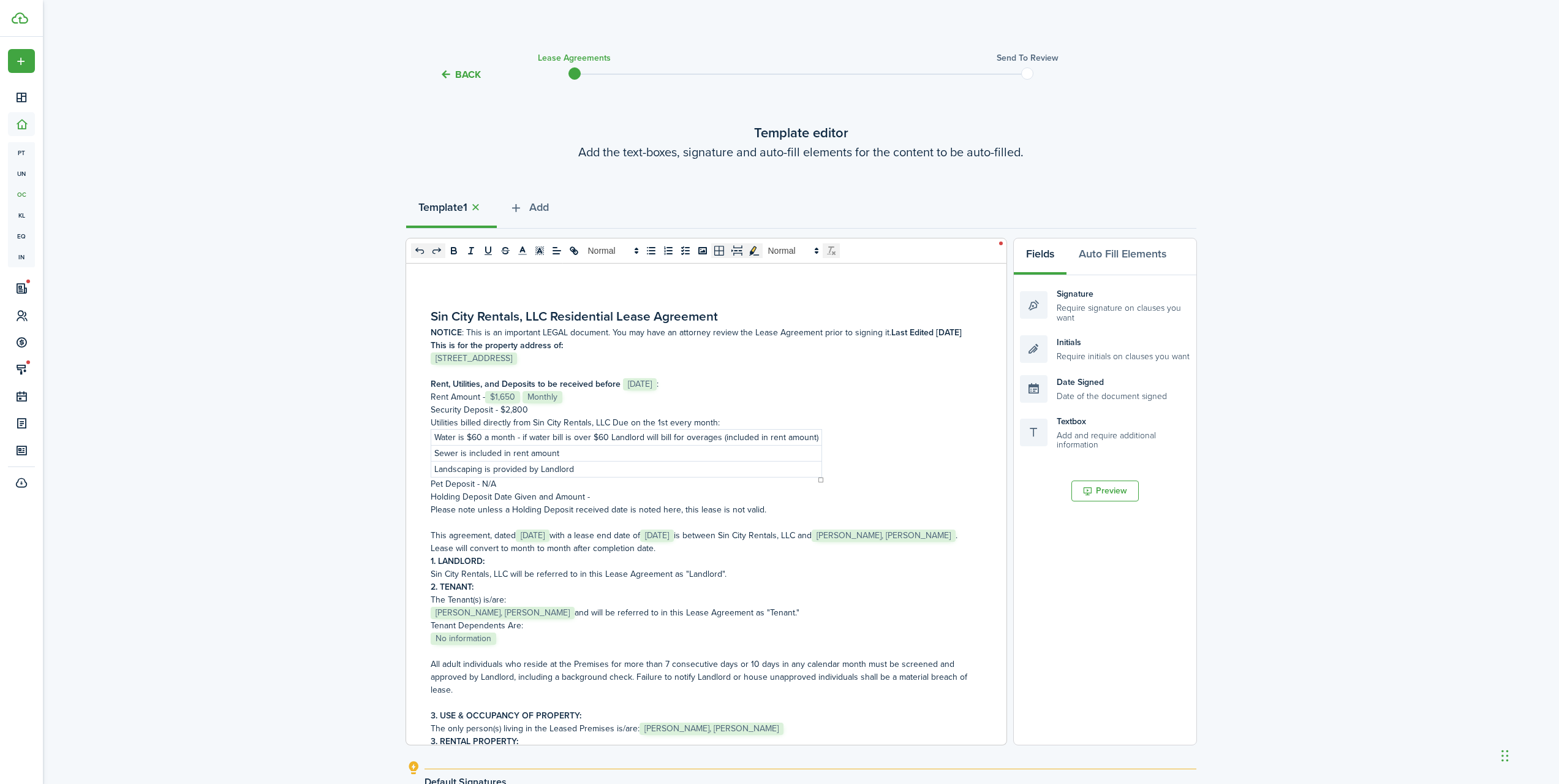
drag, startPoint x: 443, startPoint y: 436, endPoint x: 815, endPoint y: 436, distance: 372.0
click at [815, 436] on td "Water is $60 a month - if water bill is over $60 Landlord will bill for overage…" at bounding box center [626, 436] width 391 height 16
drag, startPoint x: 815, startPoint y: 436, endPoint x: 424, endPoint y: 440, distance: 391.0
click at [424, 440] on div "Sin City Rentals, LLC Residential Lease Agreement NOTICE : This is an important…" at bounding box center [702, 504] width 592 height 481
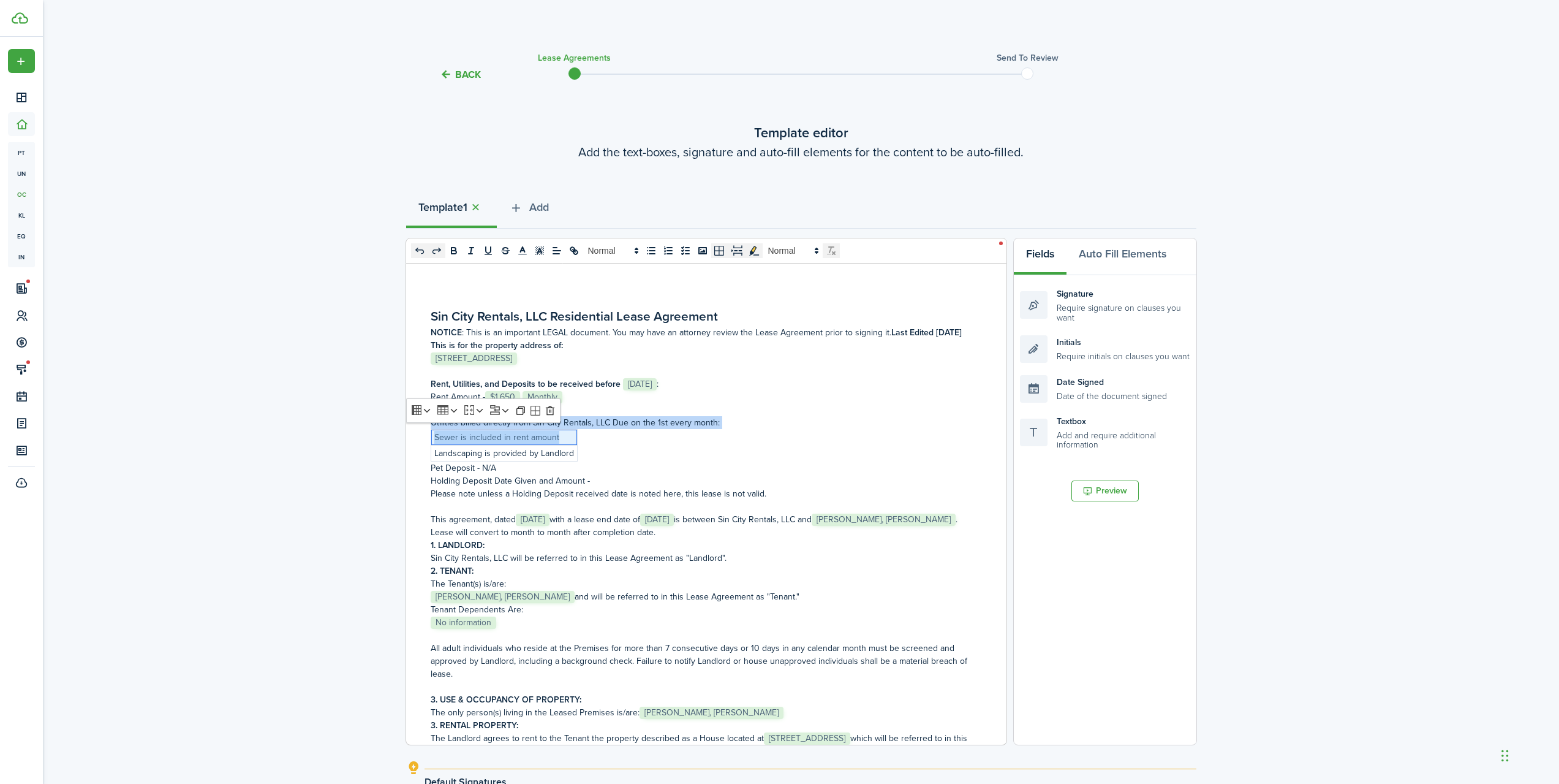
drag, startPoint x: 567, startPoint y: 436, endPoint x: 418, endPoint y: 437, distance: 149.0
click at [418, 437] on div "Sin City Rentals, LLC Residential Lease Agreement NOTICE : This is an important…" at bounding box center [702, 504] width 592 height 481
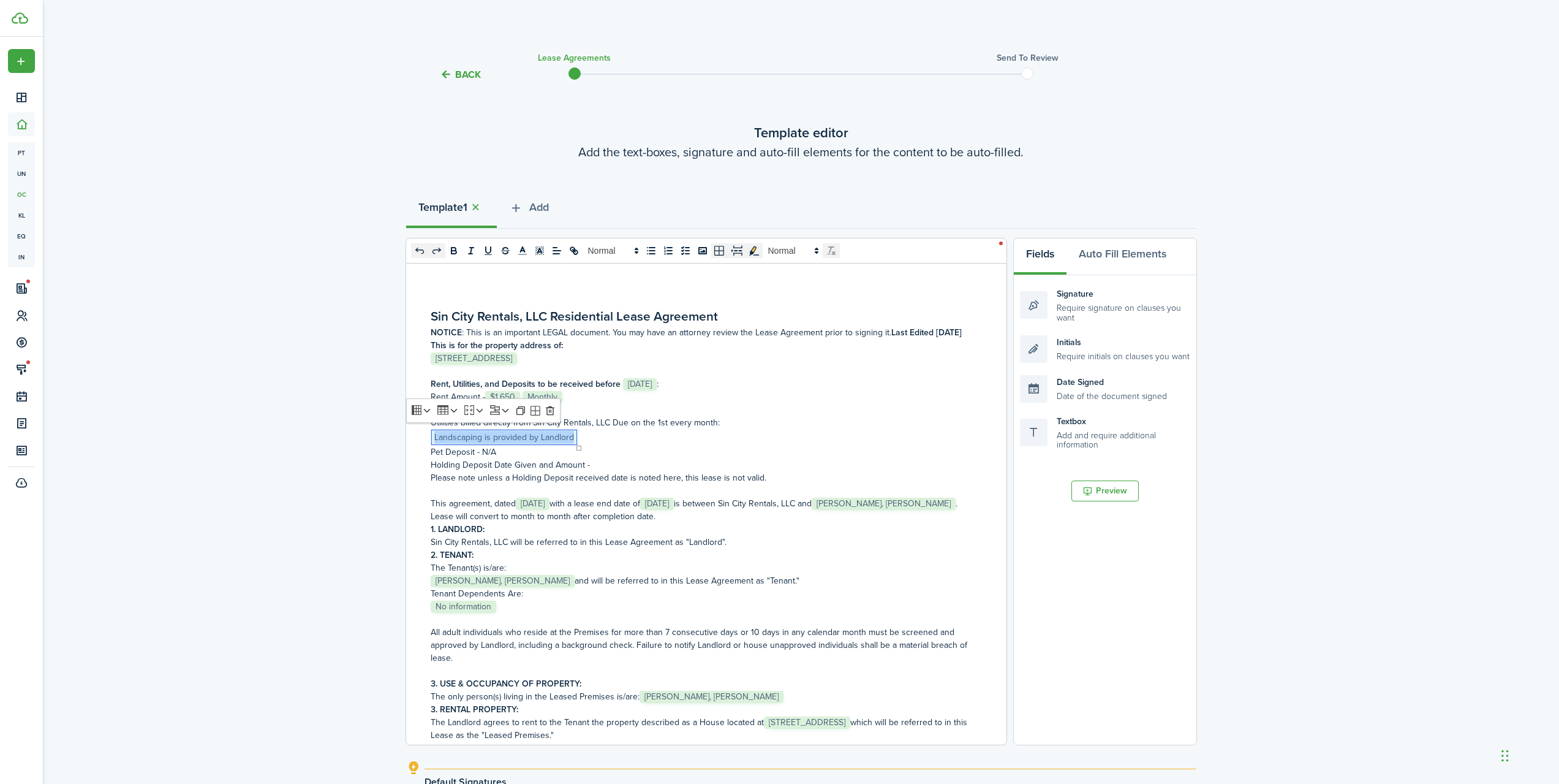
drag, startPoint x: 434, startPoint y: 437, endPoint x: 579, endPoint y: 442, distance: 145.1
click at [576, 442] on div "Sin City Rentals, LLC Residential Lease Agreement NOTICE : This is an important…" at bounding box center [706, 504] width 602 height 481
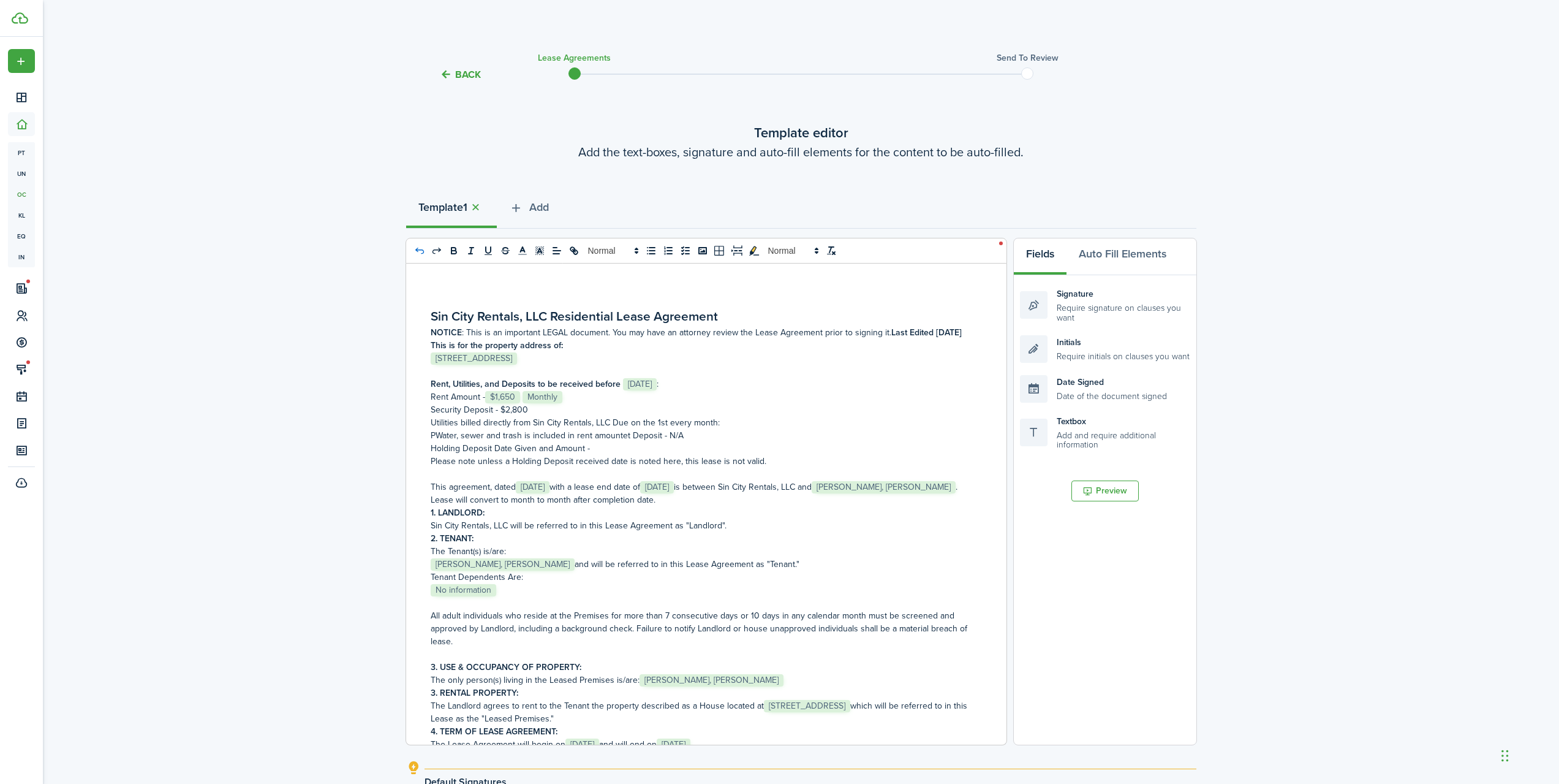
click at [418, 252] on icon "undo: undo" at bounding box center [418, 250] width 8 height 6
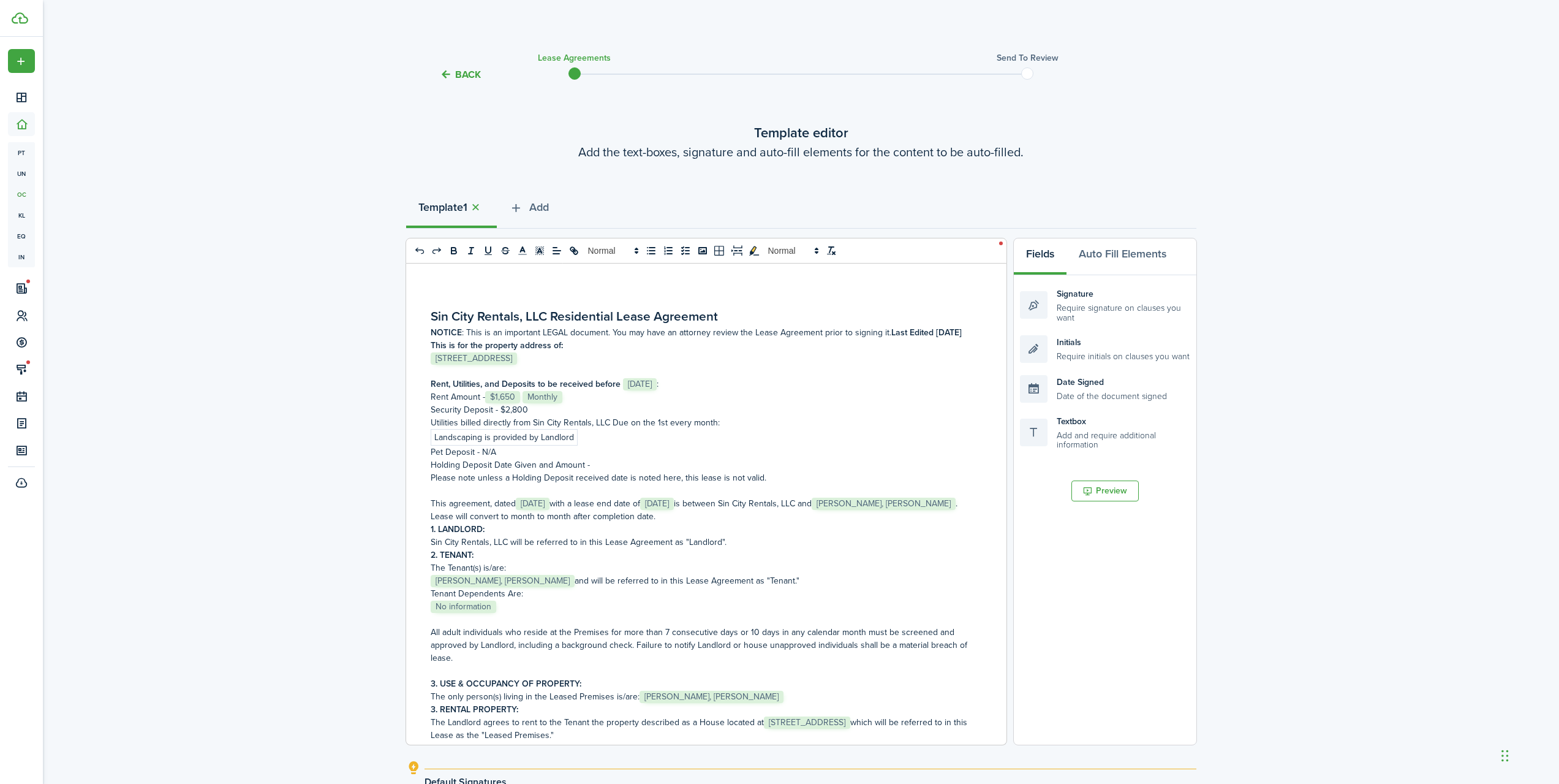
click at [580, 401] on p "Rent Amount - ﻿﻿ $1,650 ﻿﻿ ﻿﻿ Monthly ﻿﻿﻿" at bounding box center [702, 397] width 543 height 13
click at [421, 249] on icon "undo: undo" at bounding box center [419, 251] width 11 height 11
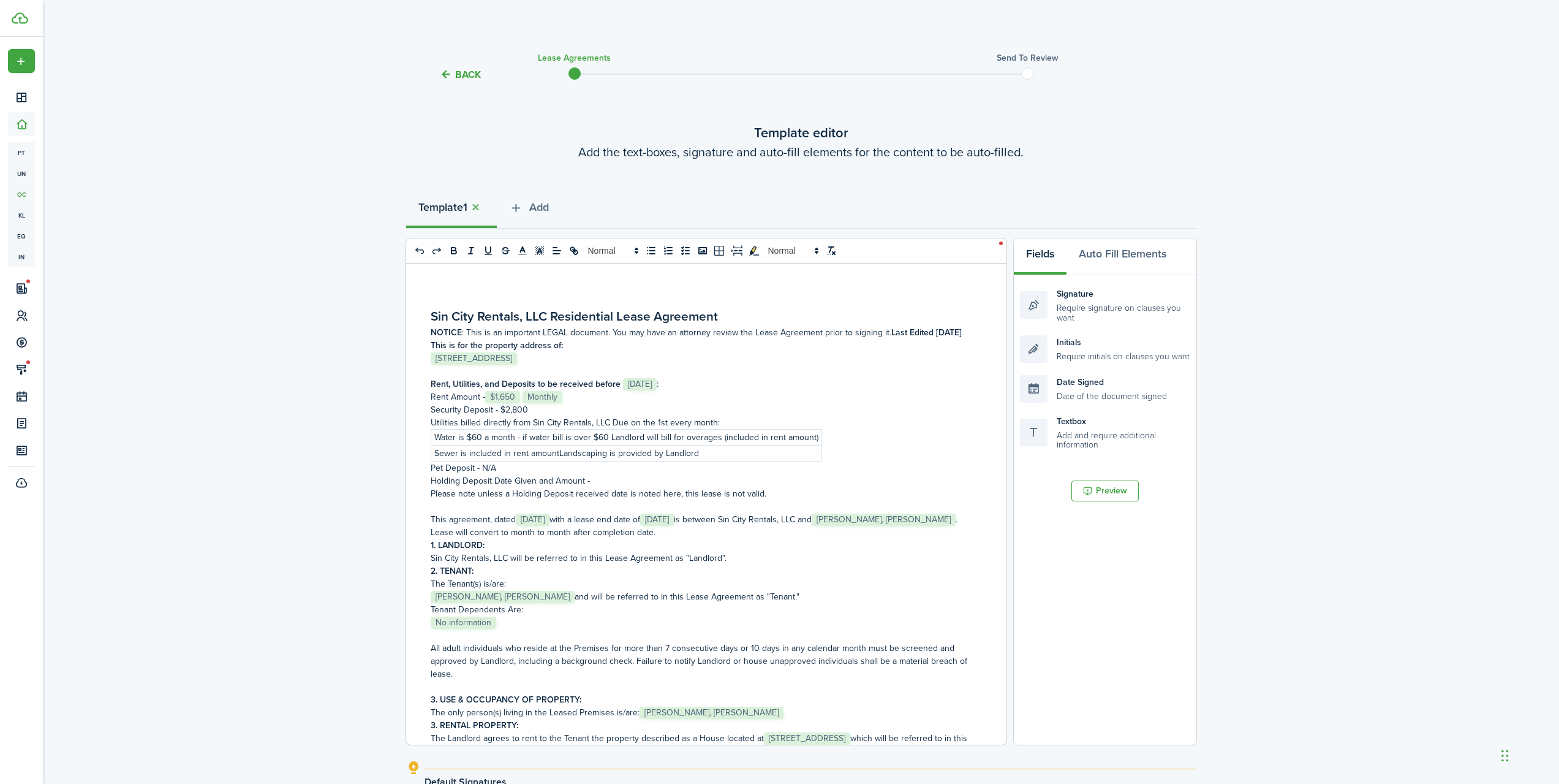
click at [747, 457] on p "Sewer is included in rent amountLandscaping is provided by Landlord" at bounding box center [626, 454] width 384 height 13
drag, startPoint x: 812, startPoint y: 437, endPoint x: 527, endPoint y: 443, distance: 285.1
click at [527, 443] on div "Sin City Rentals, LLC Residential Lease Agreement NOTICE : This is an important…" at bounding box center [706, 504] width 602 height 481
drag, startPoint x: 544, startPoint y: 439, endPoint x: 419, endPoint y: 439, distance: 125.0
click at [419, 439] on div "Sin City Rentals, LLC Residential Lease Agreement NOTICE : This is an important…" at bounding box center [702, 504] width 592 height 481
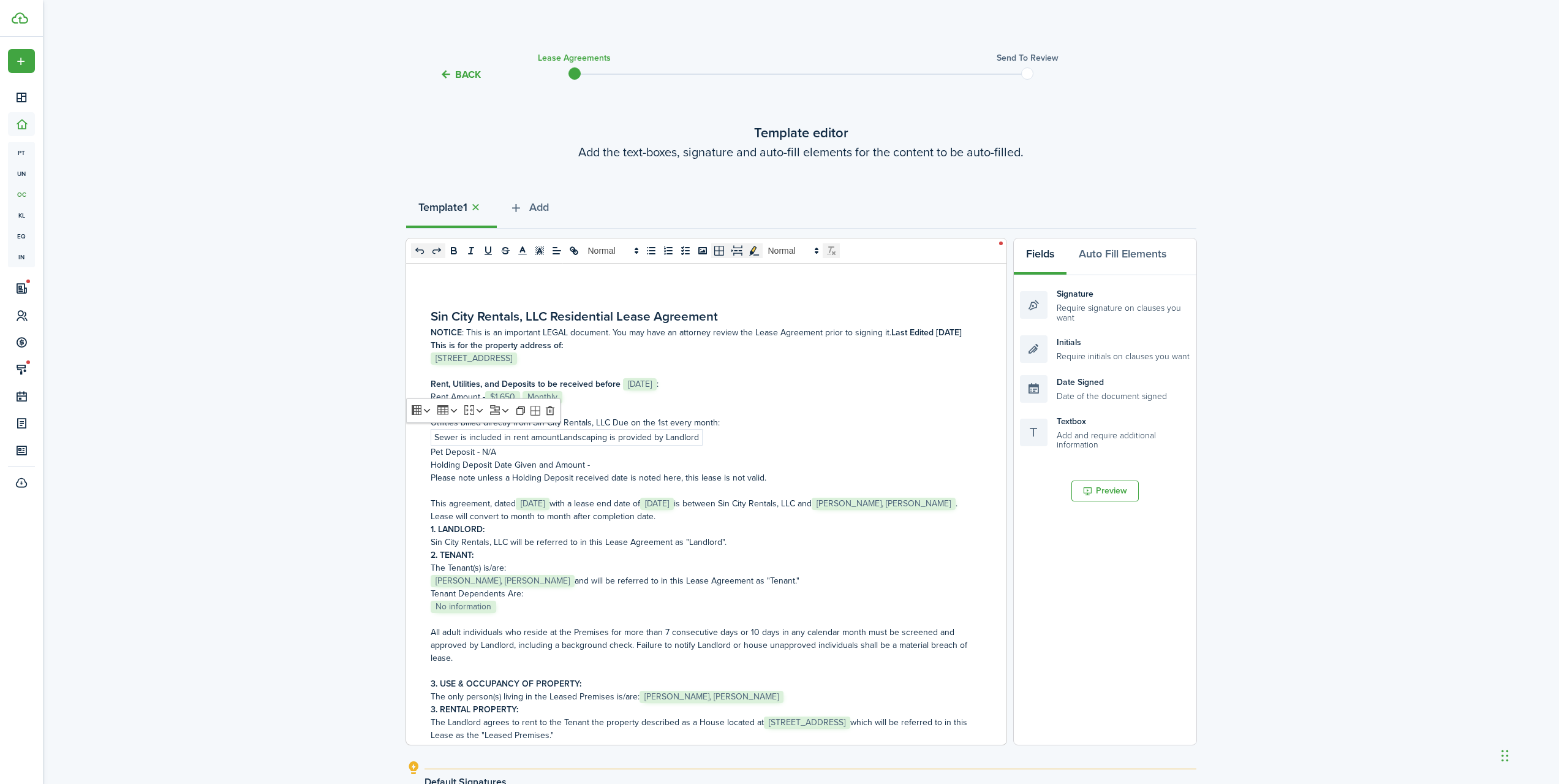
click at [415, 253] on span "0 x 0" at bounding box center [625, 251] width 429 height 15
click at [421, 249] on span "0 x 0" at bounding box center [625, 251] width 429 height 15
click at [416, 249] on span "0 x 0" at bounding box center [625, 251] width 429 height 15
drag, startPoint x: 307, startPoint y: 173, endPoint x: 175, endPoint y: 10, distance: 209.7
click at [305, 168] on div "Back Lease Agreements Send to review Template editor Add the text-boxes, signat…" at bounding box center [801, 480] width 1516 height 876
